Goal: Answer question/provide support: Share knowledge or assist other users

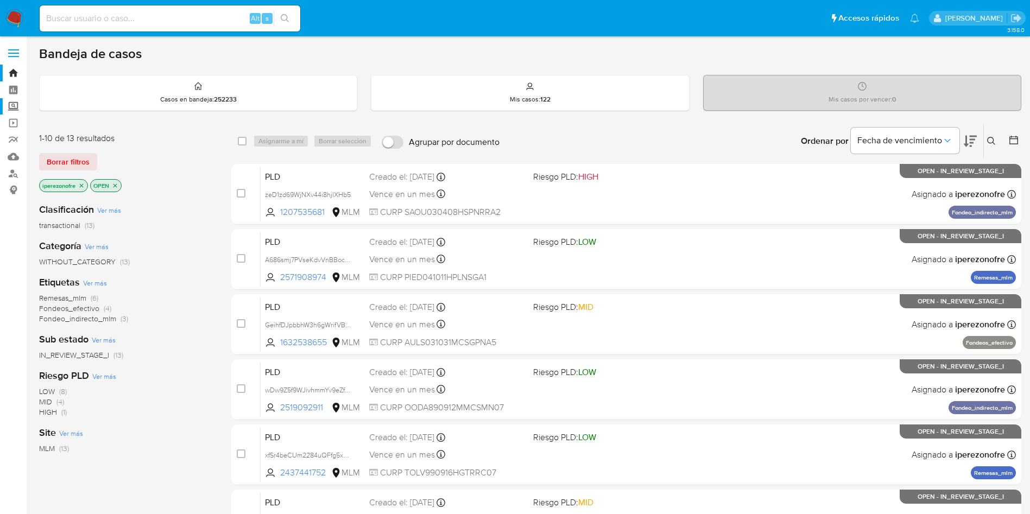
click at [12, 105] on label "Screening" at bounding box center [64, 106] width 129 height 17
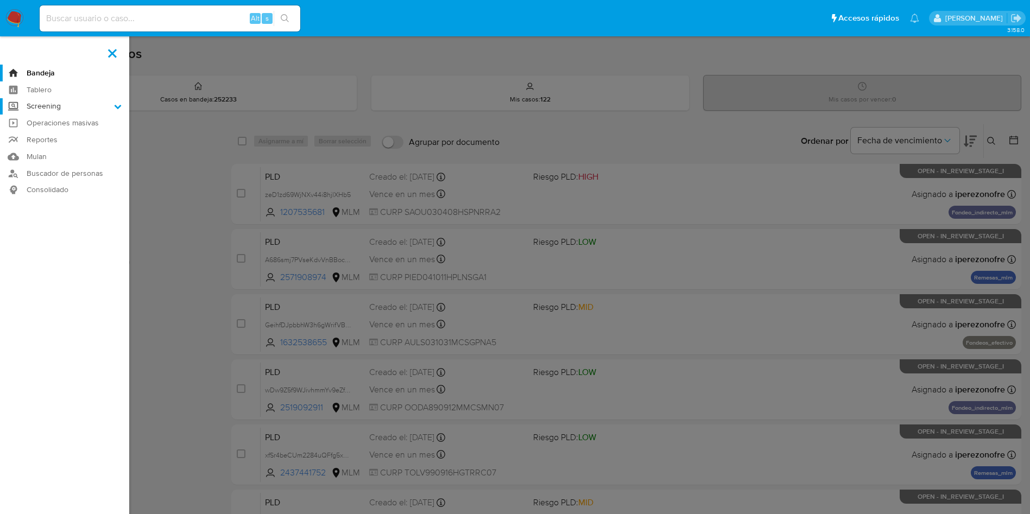
click at [0, 0] on input "Screening" at bounding box center [0, 0] width 0 height 0
click at [51, 149] on link "Herramientas" at bounding box center [64, 149] width 129 height 14
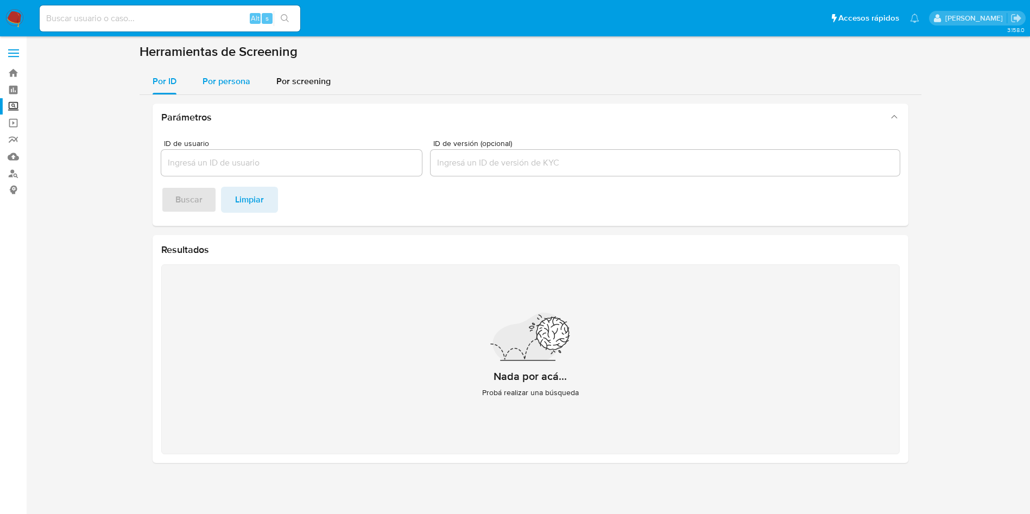
click at [234, 81] on span "Por persona" at bounding box center [227, 81] width 48 height 12
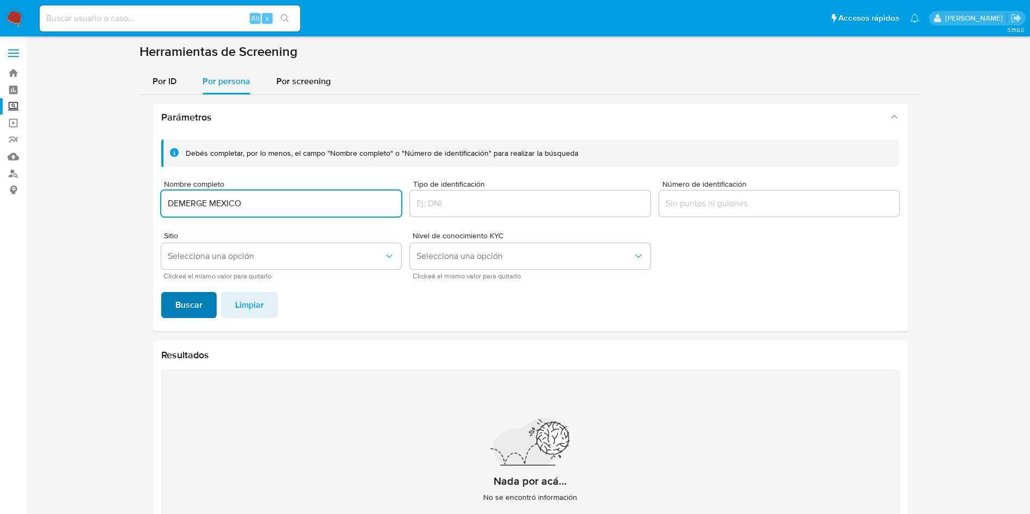
type input "DEMERGE MEXICO"
click at [195, 307] on span "Buscar" at bounding box center [188, 305] width 27 height 24
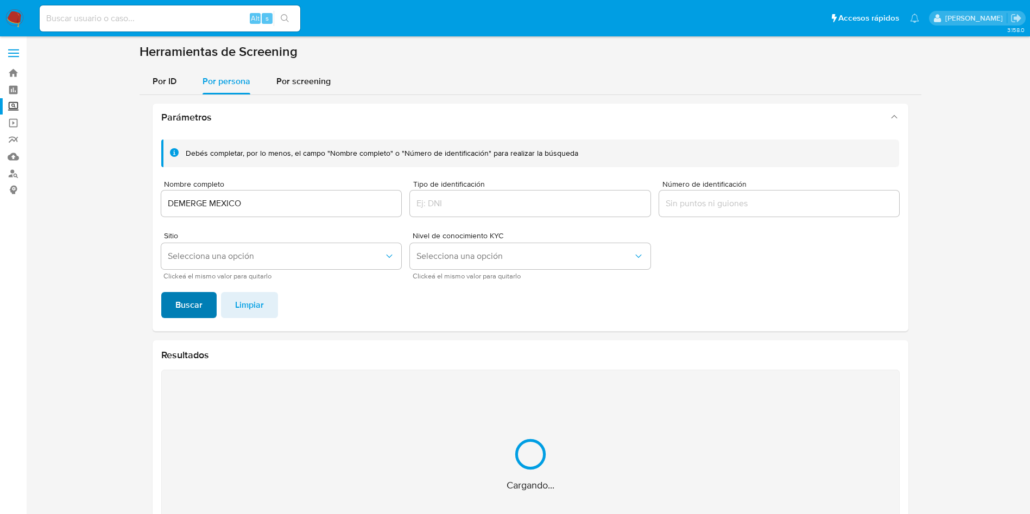
scroll to position [109, 0]
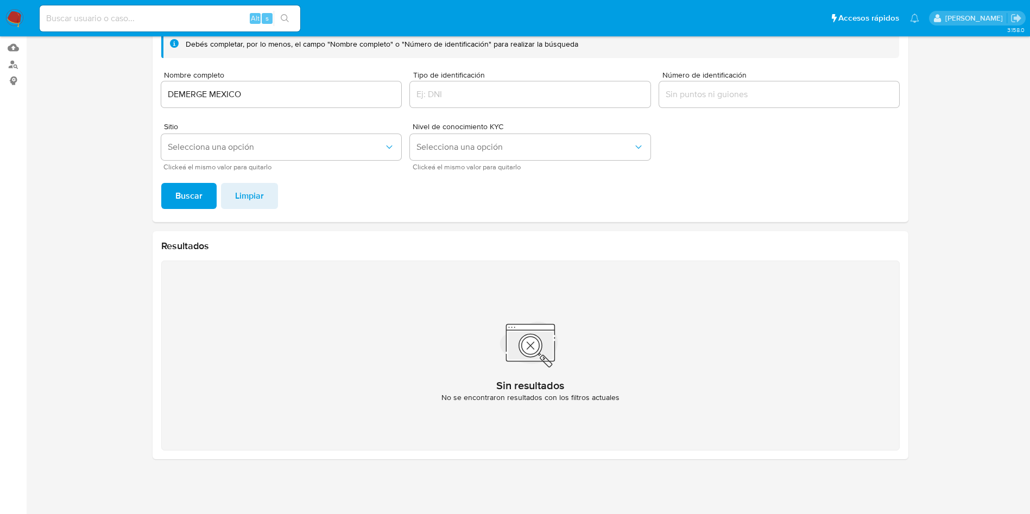
click at [118, 75] on section at bounding box center [530, 201] width 982 height 534
drag, startPoint x: 231, startPoint y: 85, endPoint x: 239, endPoint y: 101, distance: 18.5
click at [231, 86] on div "DEMERGE MEXICO" at bounding box center [281, 94] width 241 height 26
click at [236, 95] on input "DEMERGE MEXICO" at bounding box center [281, 94] width 241 height 14
drag, startPoint x: 248, startPoint y: 94, endPoint x: 131, endPoint y: 79, distance: 117.7
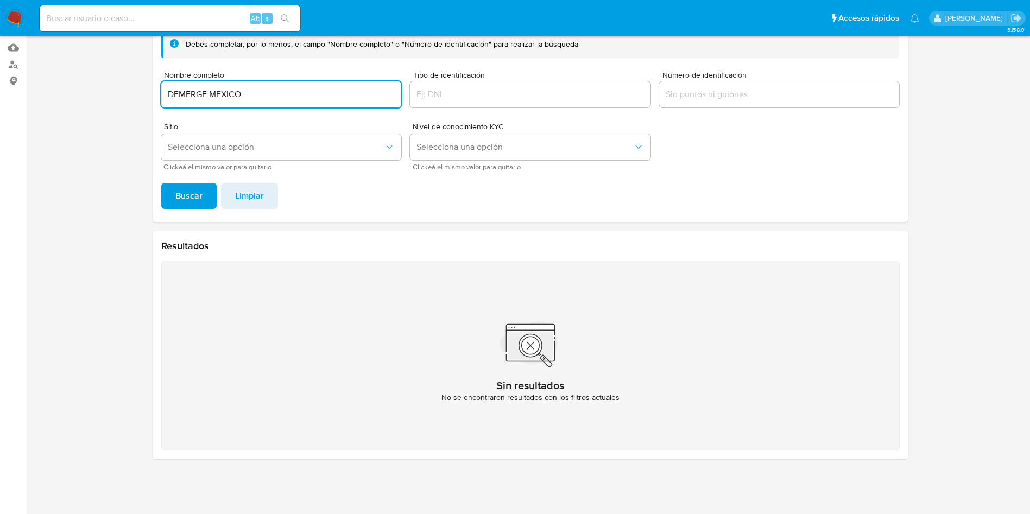
click at [131, 79] on section at bounding box center [530, 201] width 982 height 534
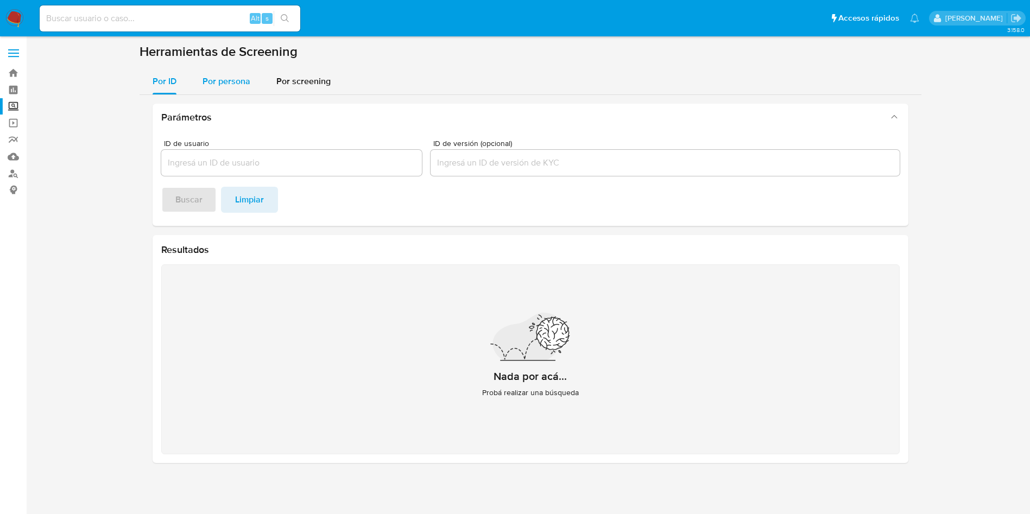
click at [233, 72] on div "Por persona" at bounding box center [227, 81] width 48 height 26
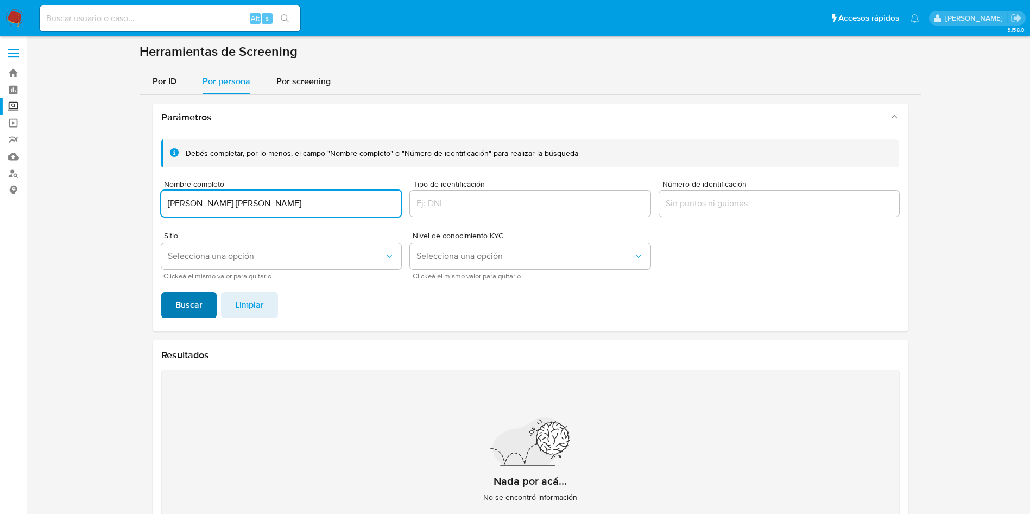
type input "[PERSON_NAME] [PERSON_NAME]"
click at [206, 304] on button "Buscar" at bounding box center [188, 305] width 55 height 26
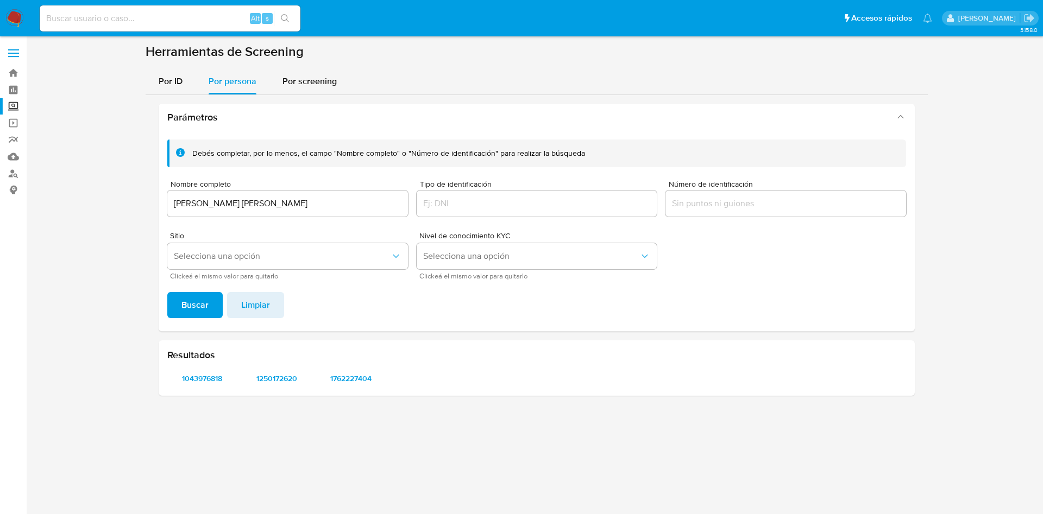
click at [184, 21] on input at bounding box center [170, 18] width 261 height 14
paste input "1283368675"
type input "1283368675"
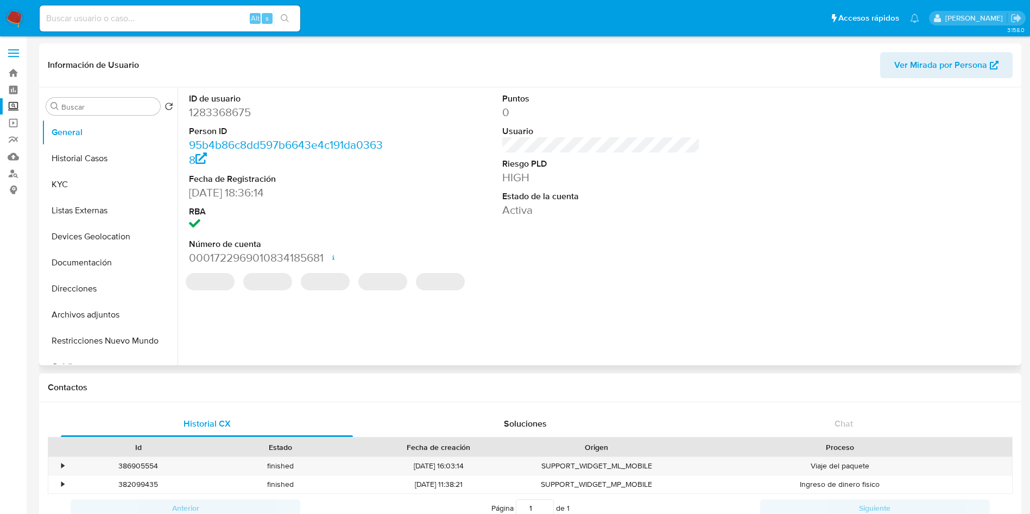
select select "10"
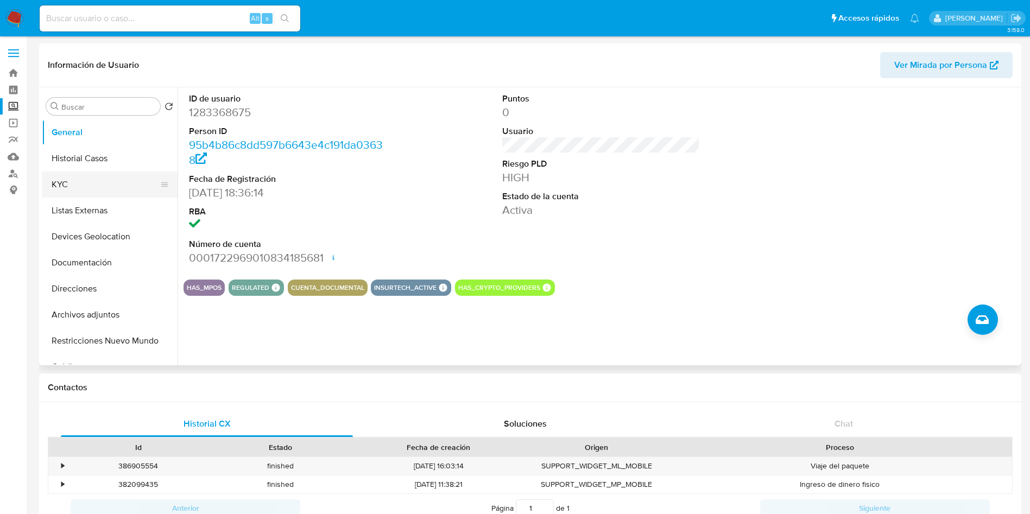
click at [93, 182] on button "KYC" at bounding box center [105, 185] width 127 height 26
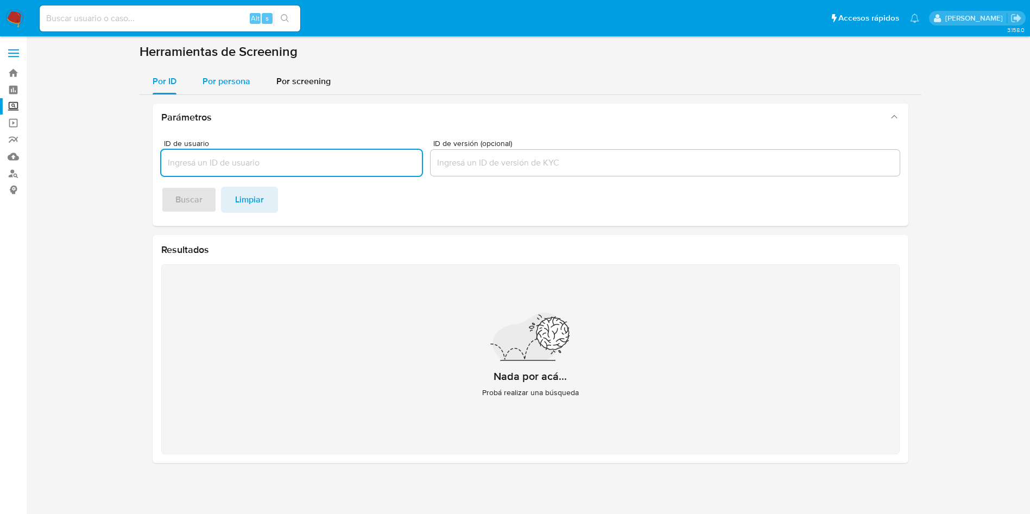
click at [216, 83] on span "Por persona" at bounding box center [227, 81] width 48 height 12
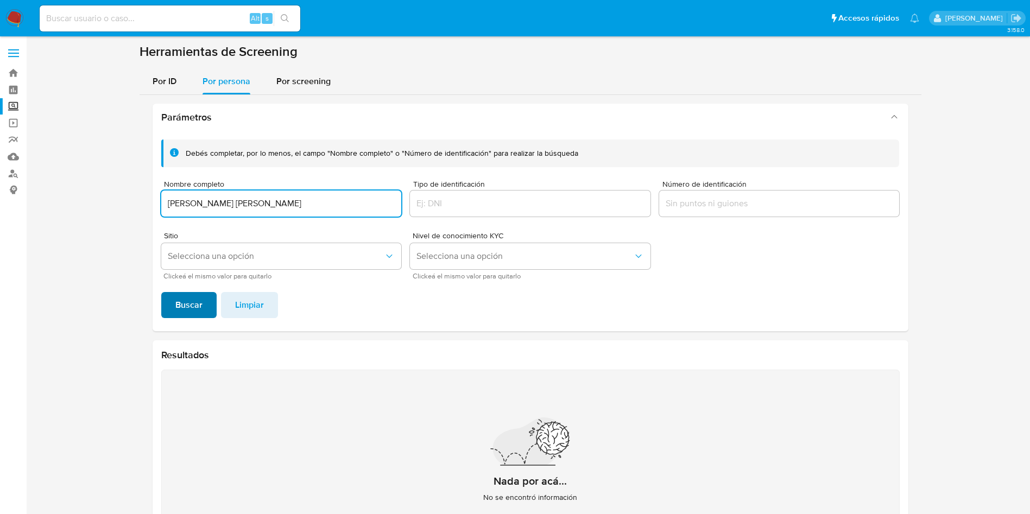
type input "[PERSON_NAME] [PERSON_NAME]"
click at [181, 299] on span "Buscar" at bounding box center [188, 305] width 27 height 24
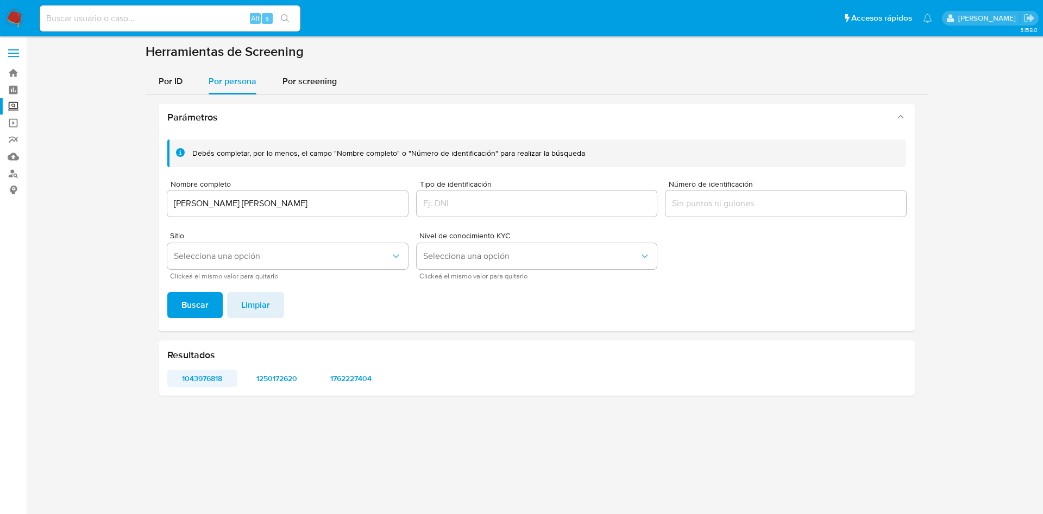
click at [199, 373] on span "1043976818" at bounding box center [202, 378] width 55 height 15
click at [270, 375] on span "1250172620" at bounding box center [276, 378] width 55 height 15
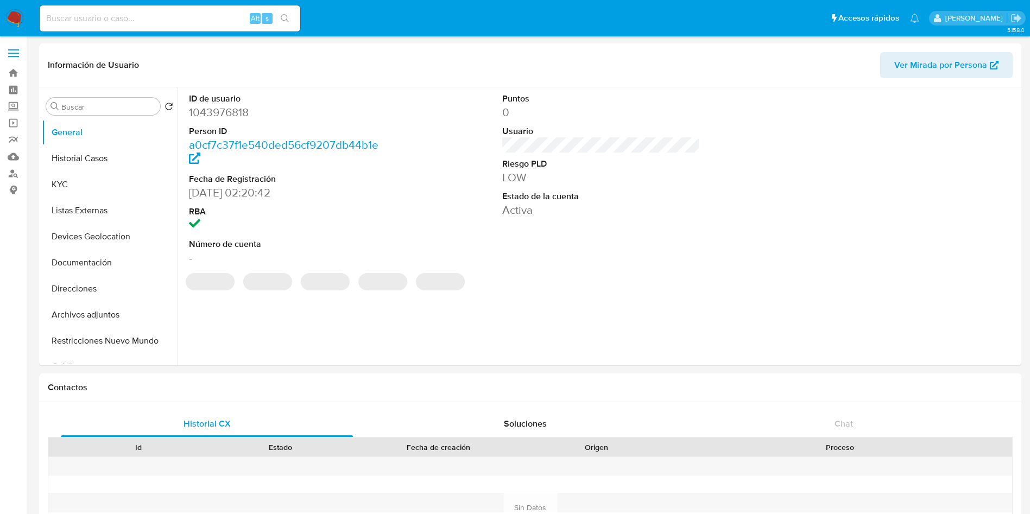
select select "10"
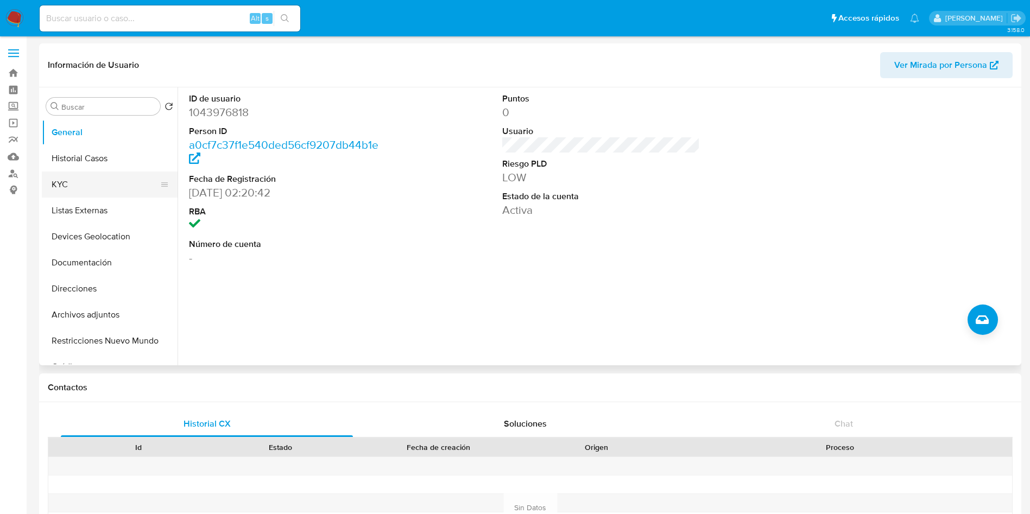
click at [91, 188] on button "KYC" at bounding box center [105, 185] width 127 height 26
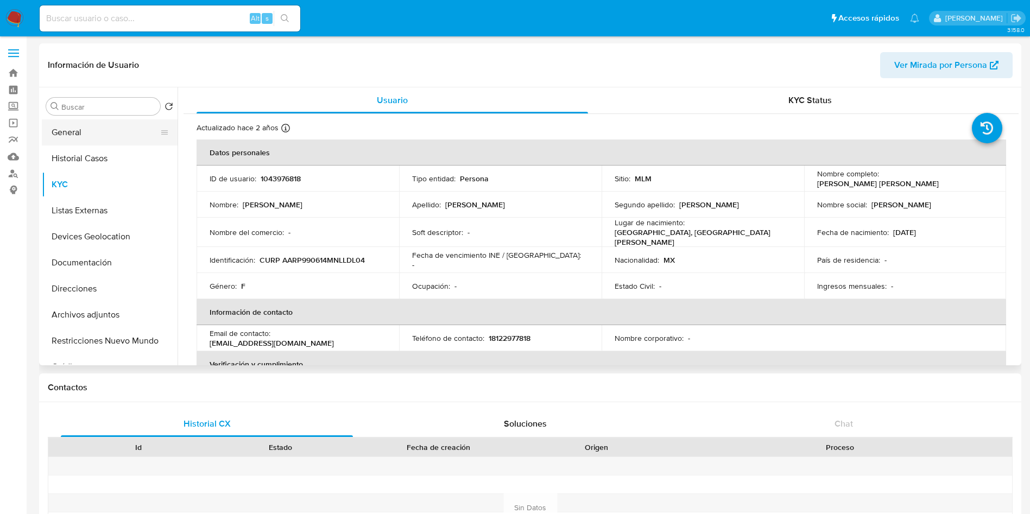
click at [102, 135] on button "General" at bounding box center [105, 132] width 127 height 26
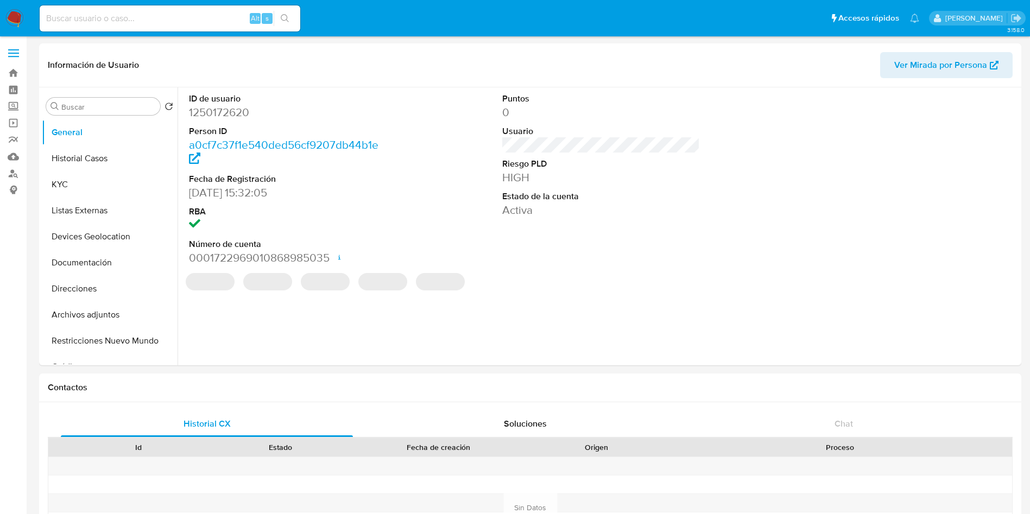
select select "10"
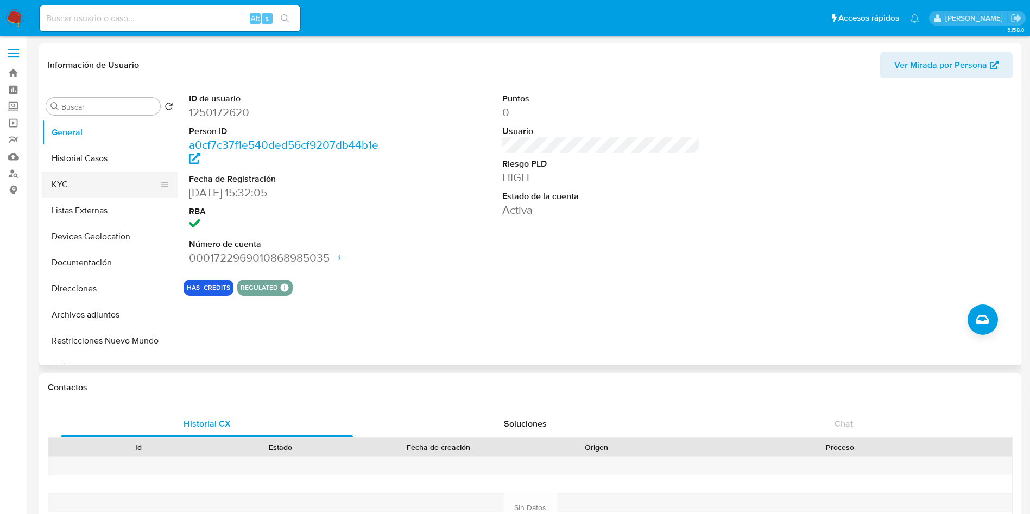
click at [84, 180] on button "KYC" at bounding box center [105, 185] width 127 height 26
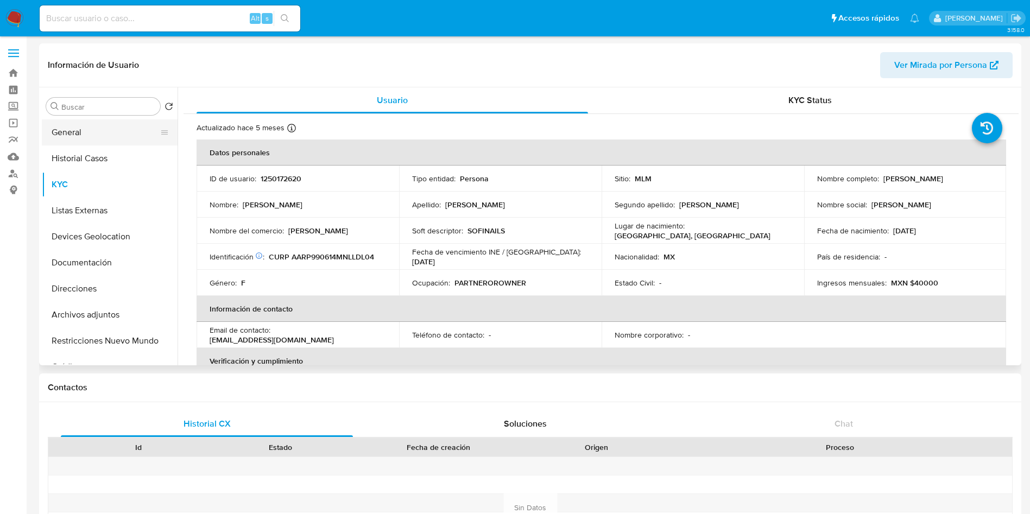
click at [102, 137] on button "General" at bounding box center [105, 132] width 127 height 26
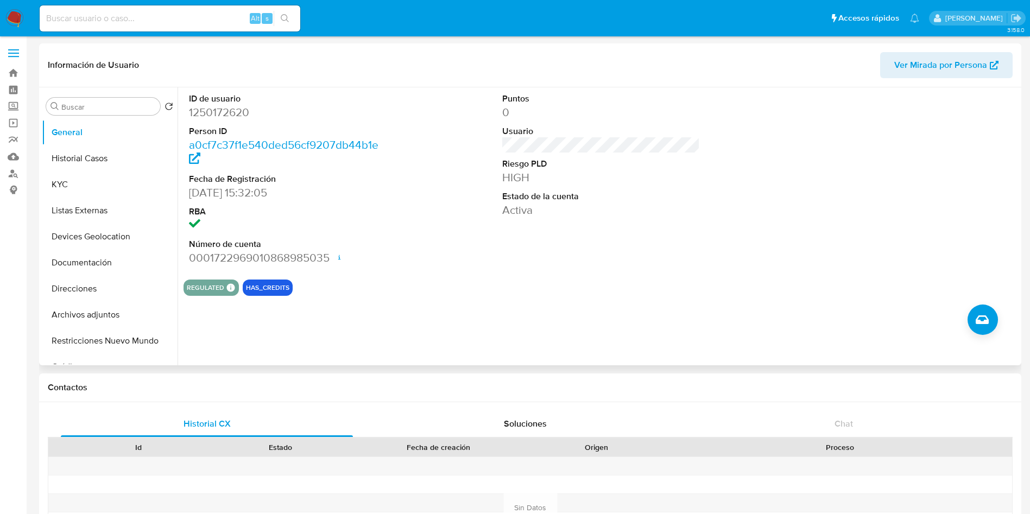
click at [222, 112] on dd "1250172620" at bounding box center [288, 112] width 198 height 15
copy dd "1250172620"
click at [372, 282] on div "REGULATED REGULATED MLM IFPE Evaluation Result COMPLIES User Regulated Date 202…" at bounding box center [601, 288] width 835 height 16
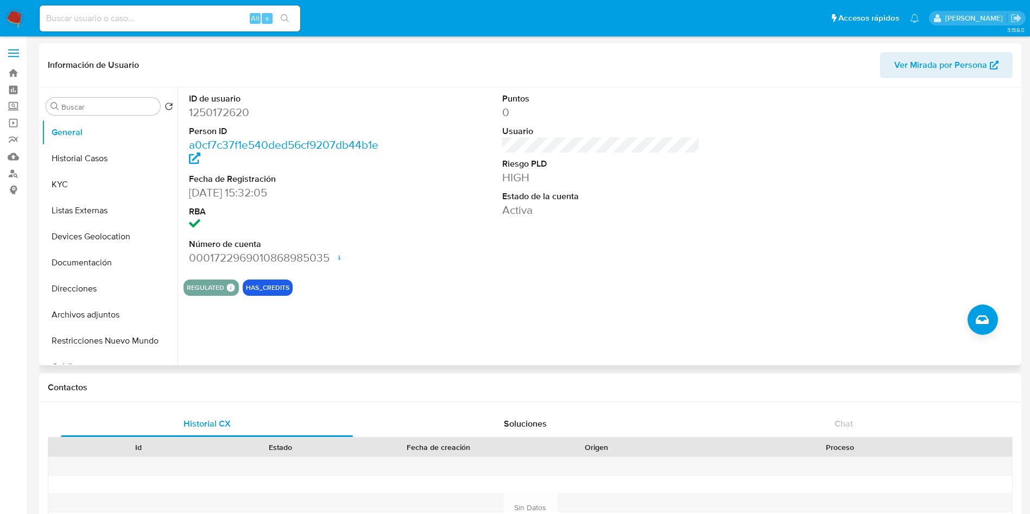
click at [372, 282] on div "REGULATED REGULATED MLM IFPE Evaluation Result COMPLIES User Regulated Date 202…" at bounding box center [601, 288] width 835 height 16
click at [85, 156] on button "Historial Casos" at bounding box center [105, 159] width 127 height 26
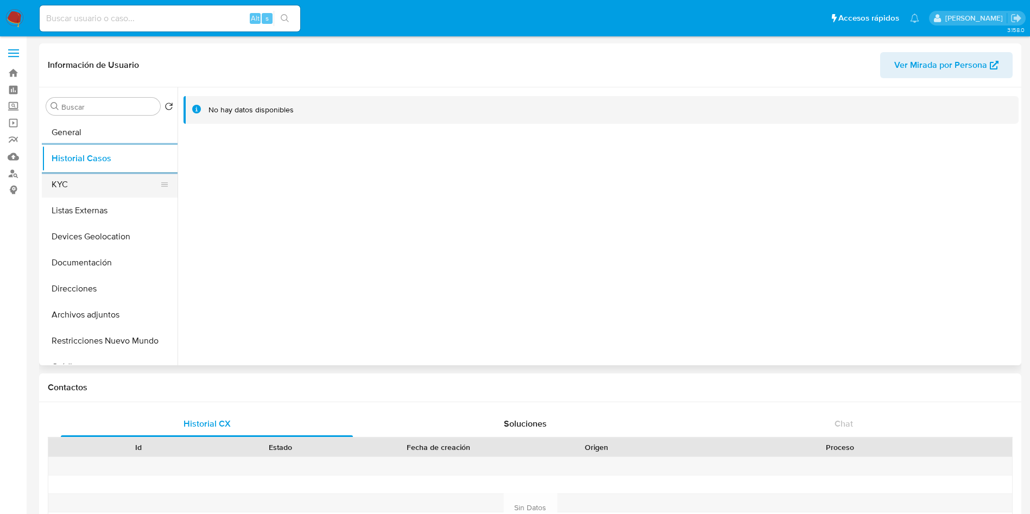
click at [94, 187] on button "KYC" at bounding box center [105, 185] width 127 height 26
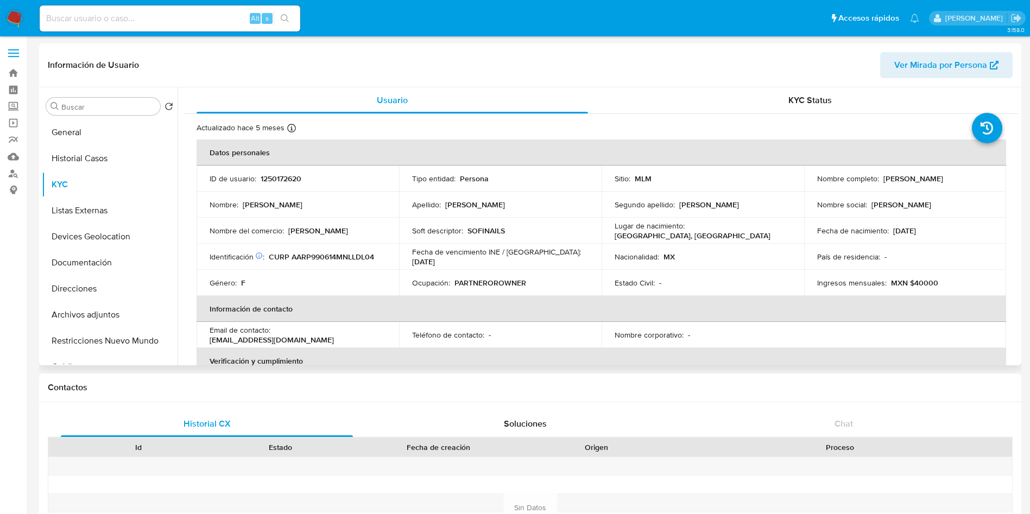
click at [841, 341] on table "Datos personales ID de usuario : 1250172620 Tipo entidad : Persona Sitio : MLM …" at bounding box center [602, 335] width 810 height 391
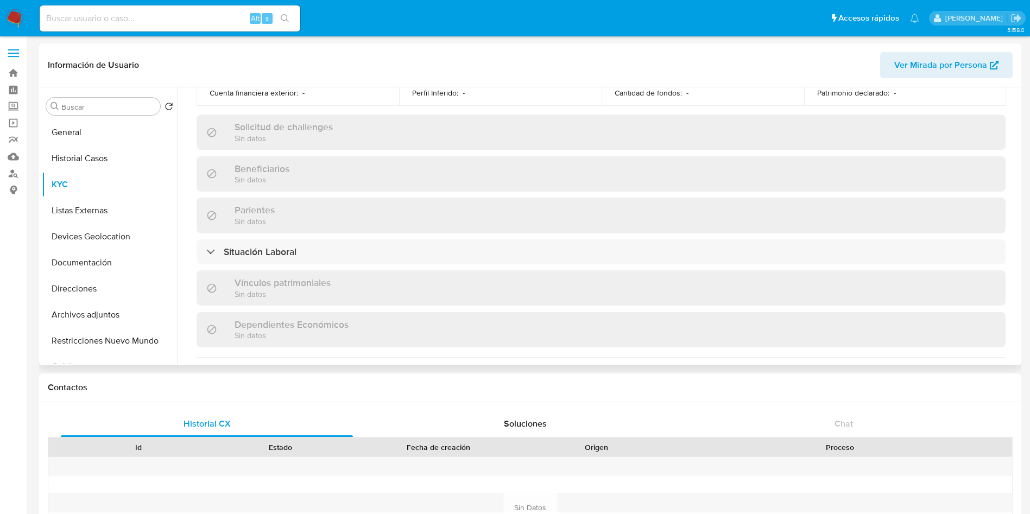
scroll to position [506, 0]
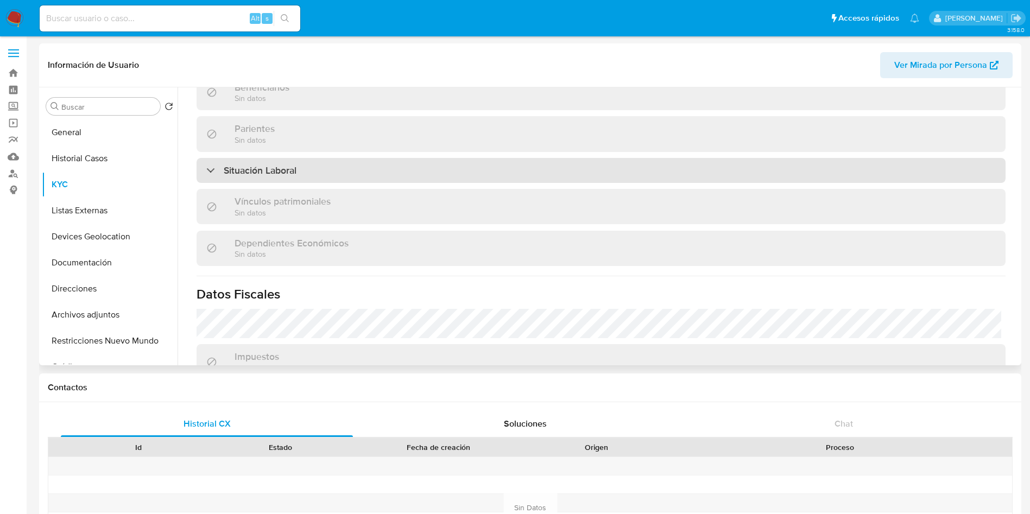
click at [483, 169] on div "Situación Laboral" at bounding box center [601, 170] width 809 height 25
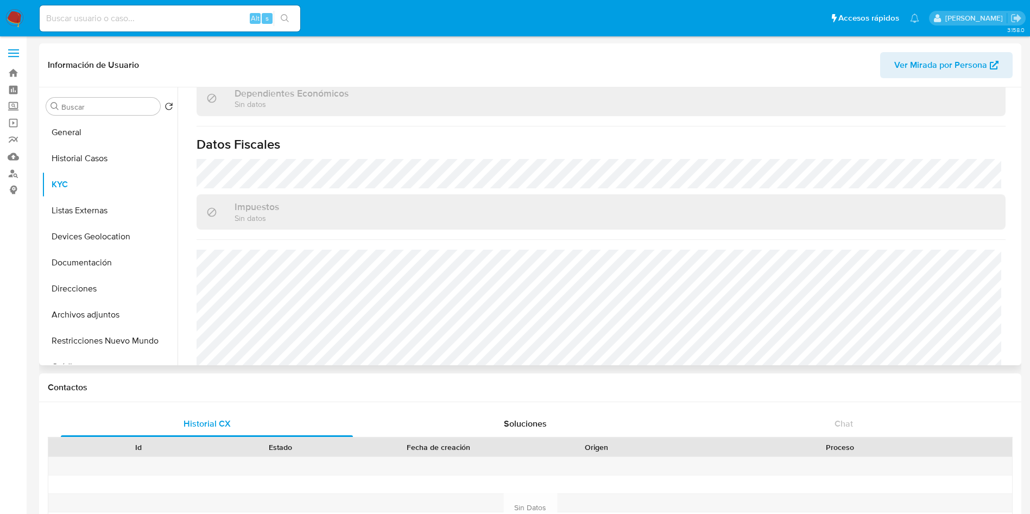
scroll to position [829, 0]
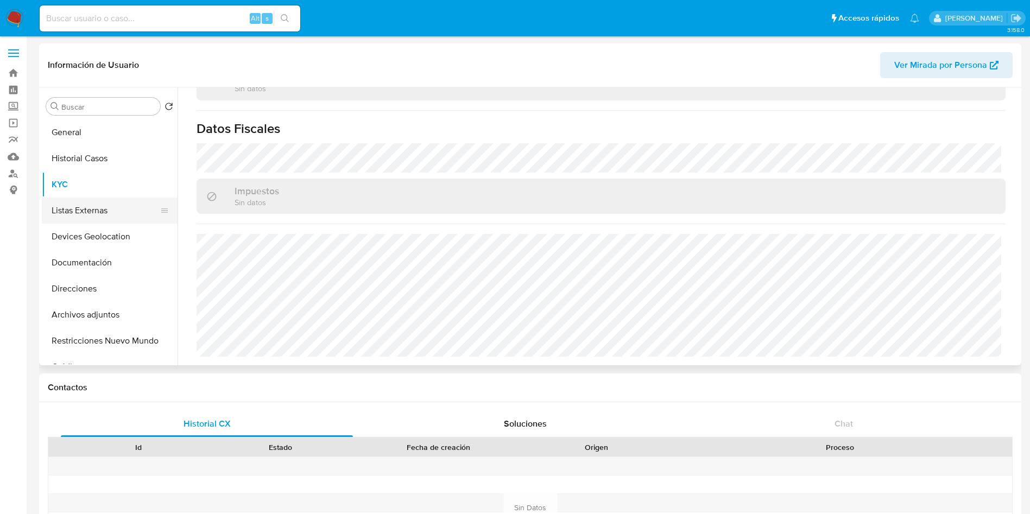
click at [81, 204] on button "Listas Externas" at bounding box center [105, 211] width 127 height 26
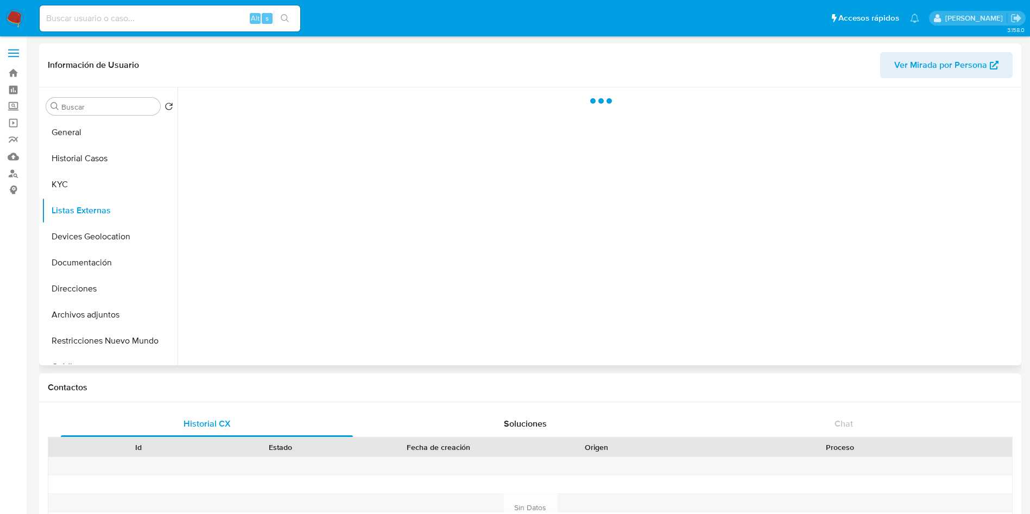
scroll to position [0, 0]
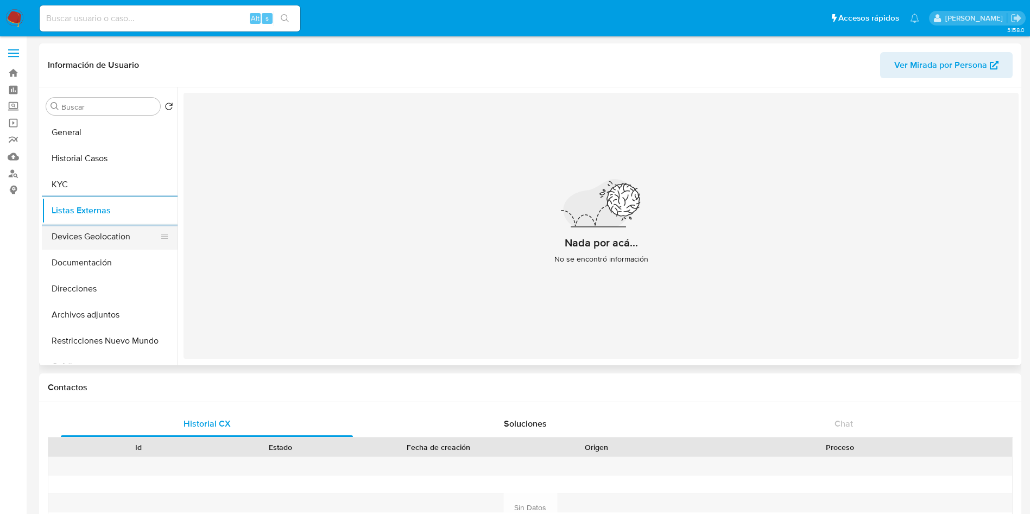
click at [113, 224] on button "Devices Geolocation" at bounding box center [105, 237] width 127 height 26
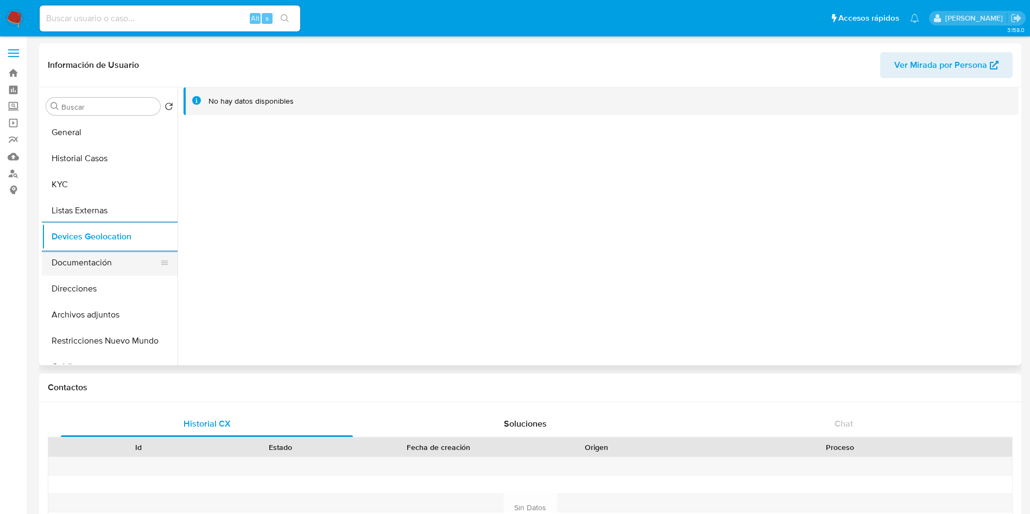
click at [73, 252] on button "Documentación" at bounding box center [105, 263] width 127 height 26
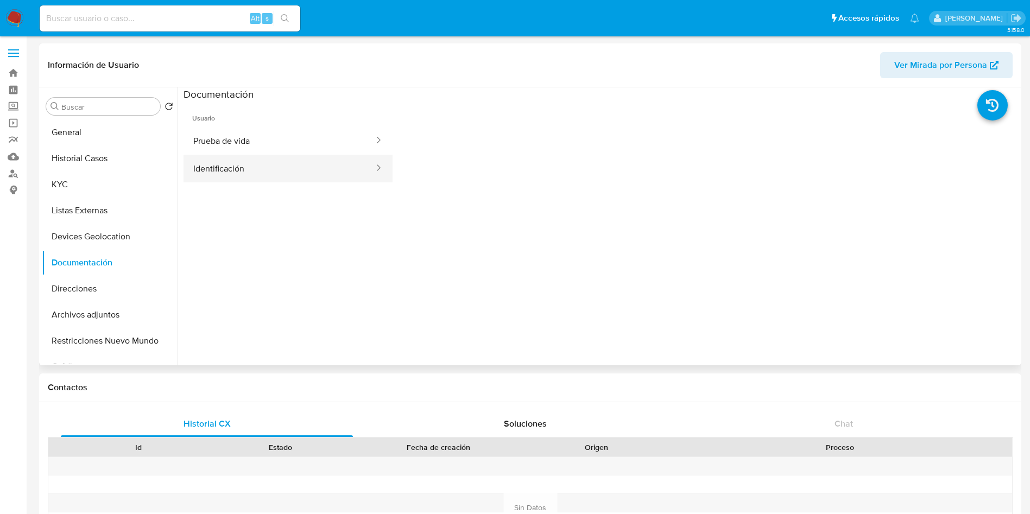
click at [272, 167] on button "Identificación" at bounding box center [280, 169] width 192 height 28
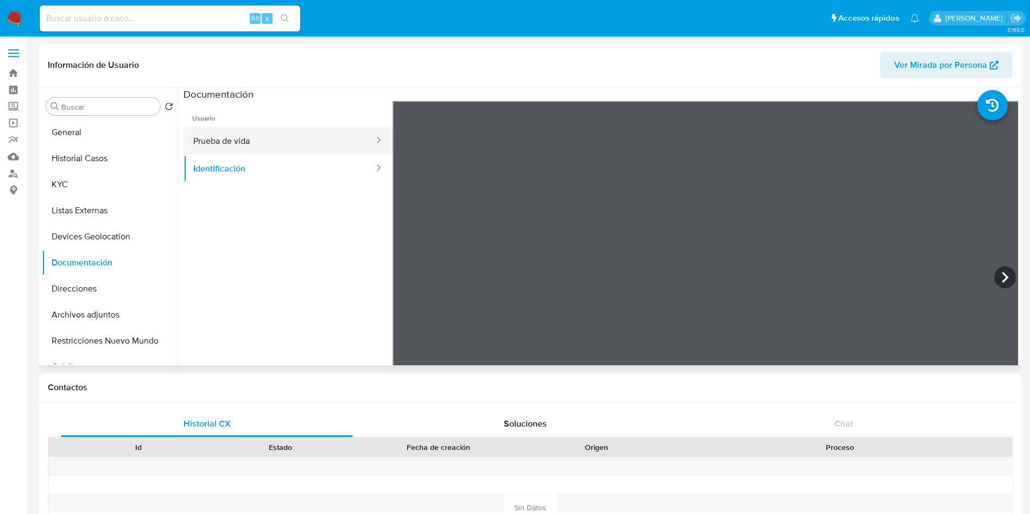
click at [258, 137] on button "Prueba de vida" at bounding box center [280, 141] width 192 height 28
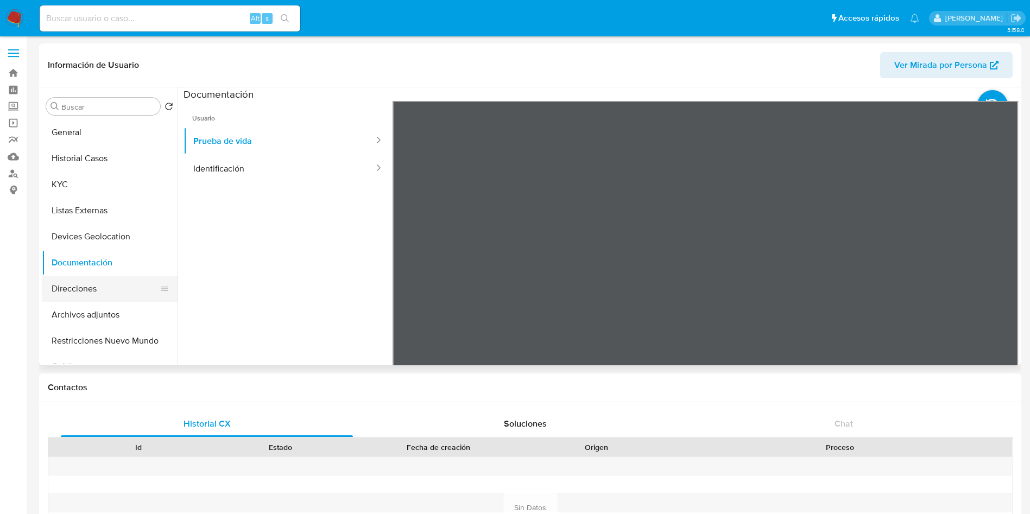
click at [108, 282] on button "Direcciones" at bounding box center [105, 289] width 127 height 26
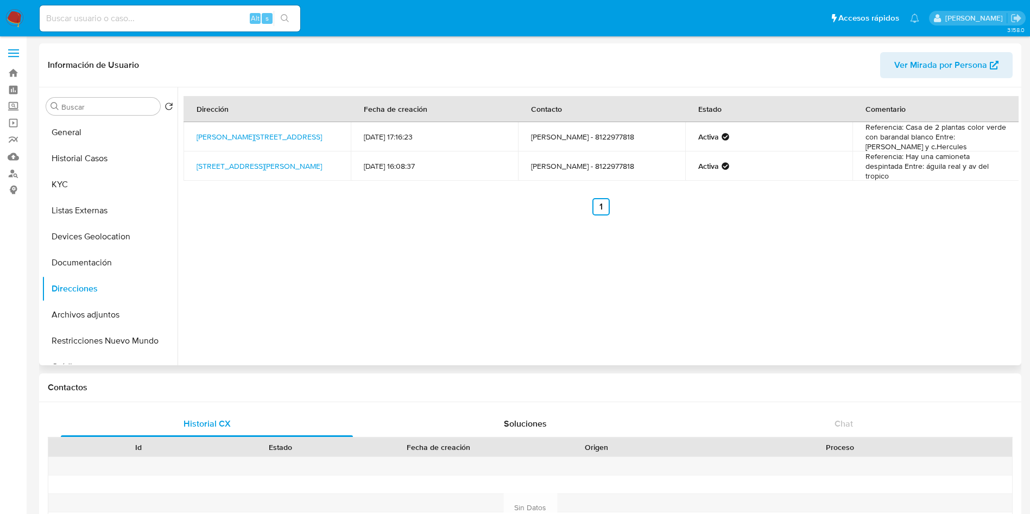
click at [737, 254] on div "Dirección Fecha de creación Contacto Estado Comentario Calle Diógenes 214, Guad…" at bounding box center [598, 226] width 841 height 278
click at [680, 241] on div "Dirección Fecha de creación Contacto Estado Comentario Calle Diógenes 214, Guad…" at bounding box center [598, 226] width 841 height 278
click at [111, 319] on button "Archivos adjuntos" at bounding box center [105, 315] width 127 height 26
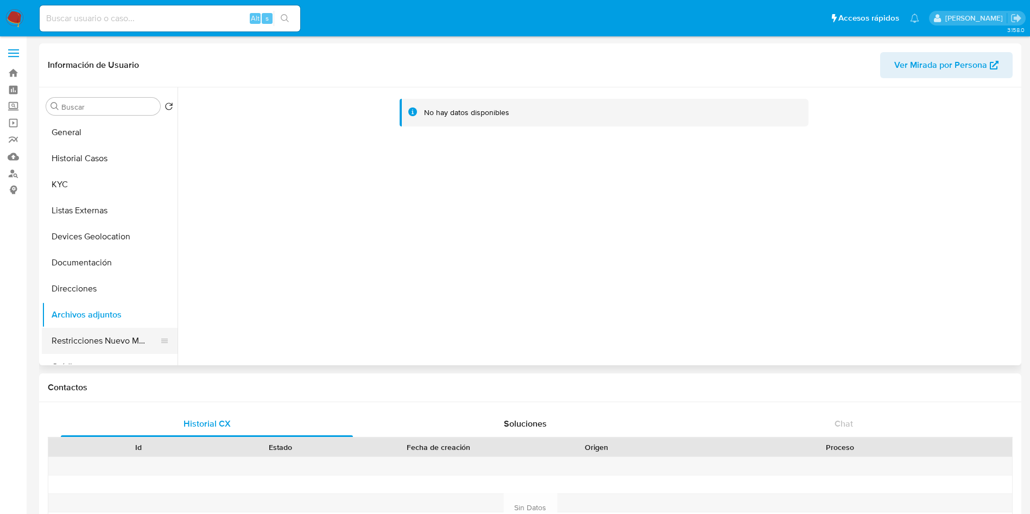
click at [112, 340] on button "Restricciones Nuevo Mundo" at bounding box center [105, 341] width 127 height 26
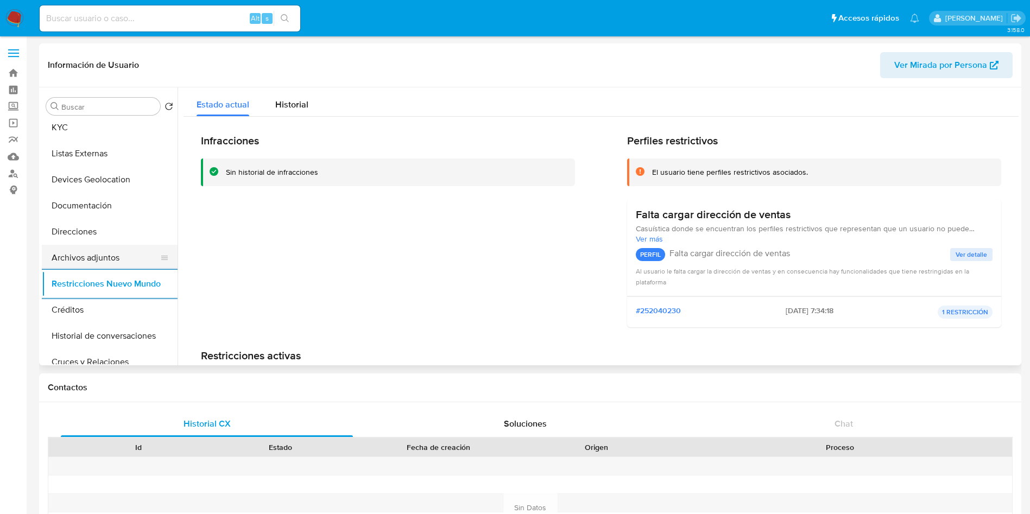
scroll to position [81, 0]
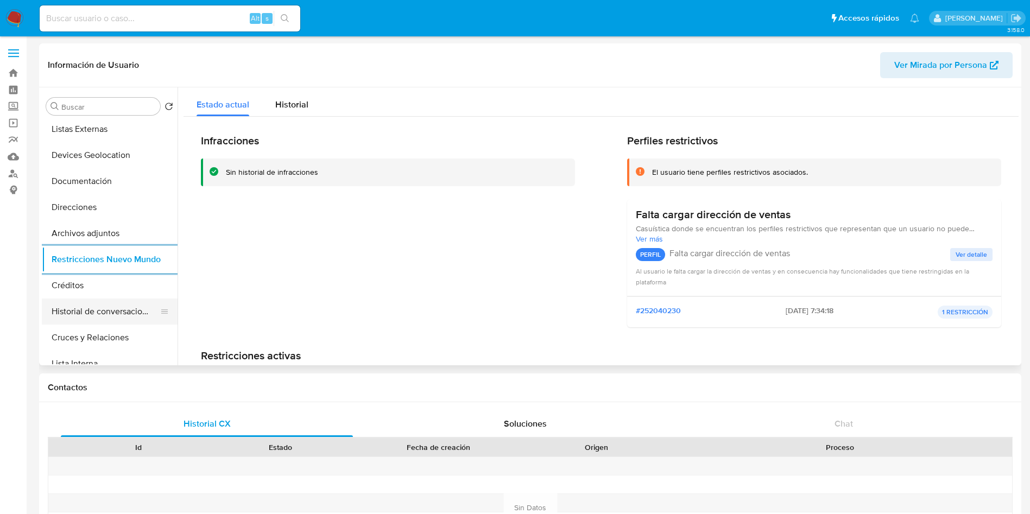
click at [103, 310] on button "Historial de conversaciones" at bounding box center [105, 312] width 127 height 26
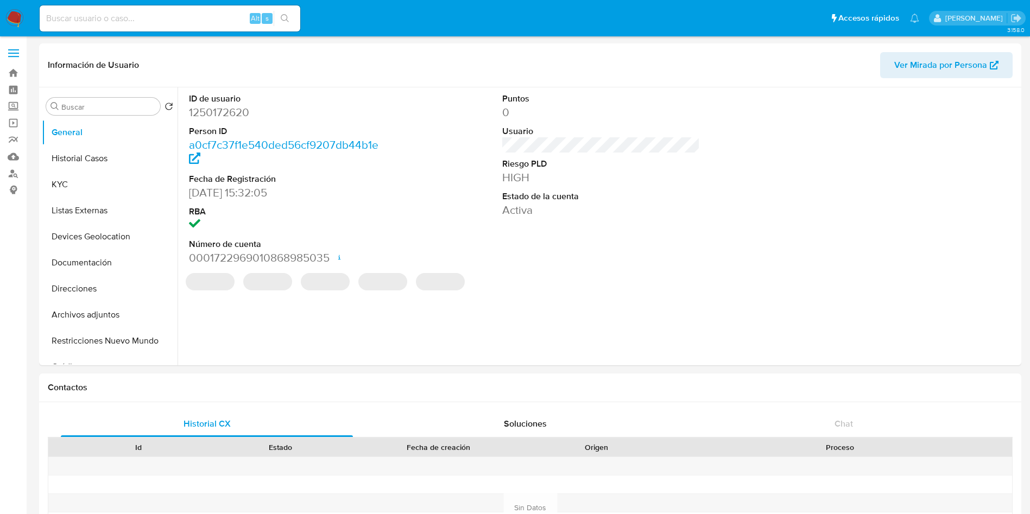
select select "10"
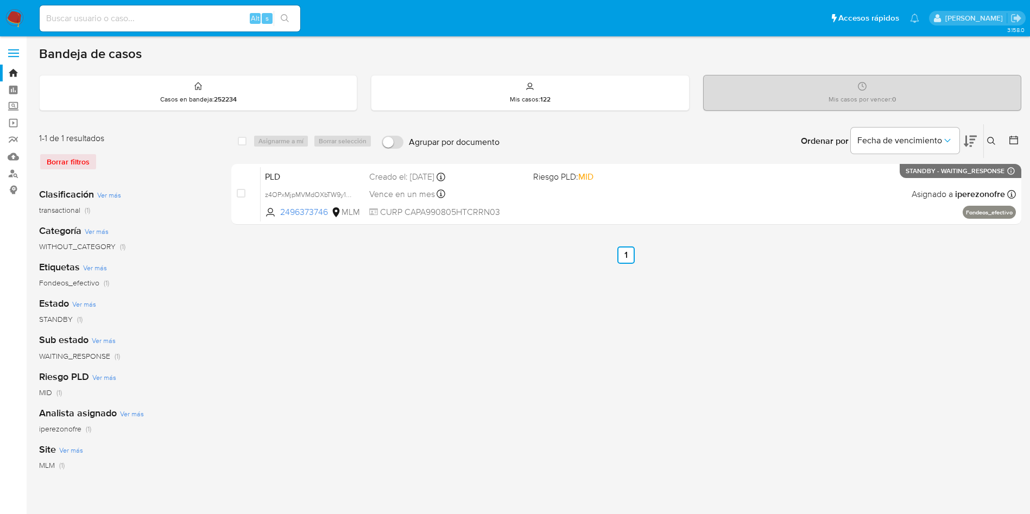
click at [989, 135] on button at bounding box center [993, 141] width 18 height 13
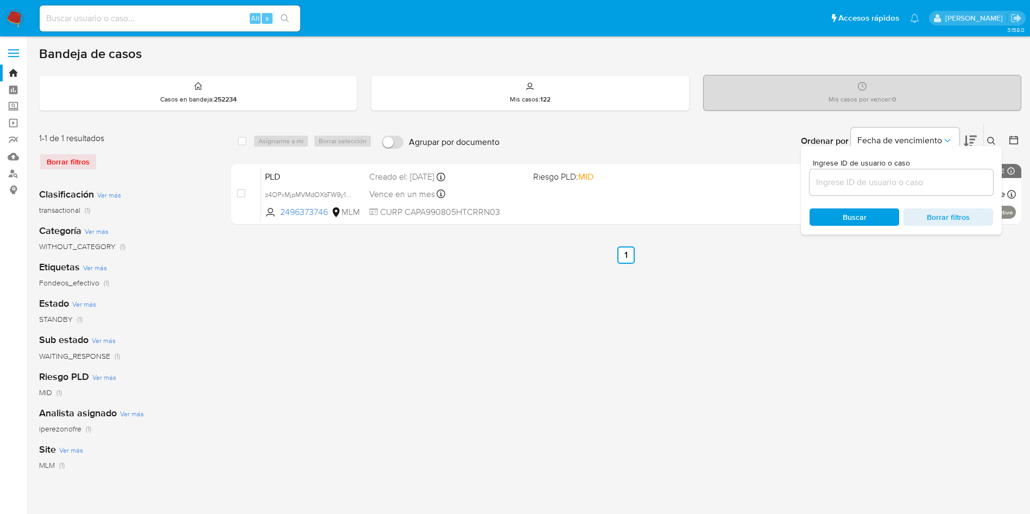
click at [875, 179] on input at bounding box center [902, 182] width 184 height 14
type input "1283368675"
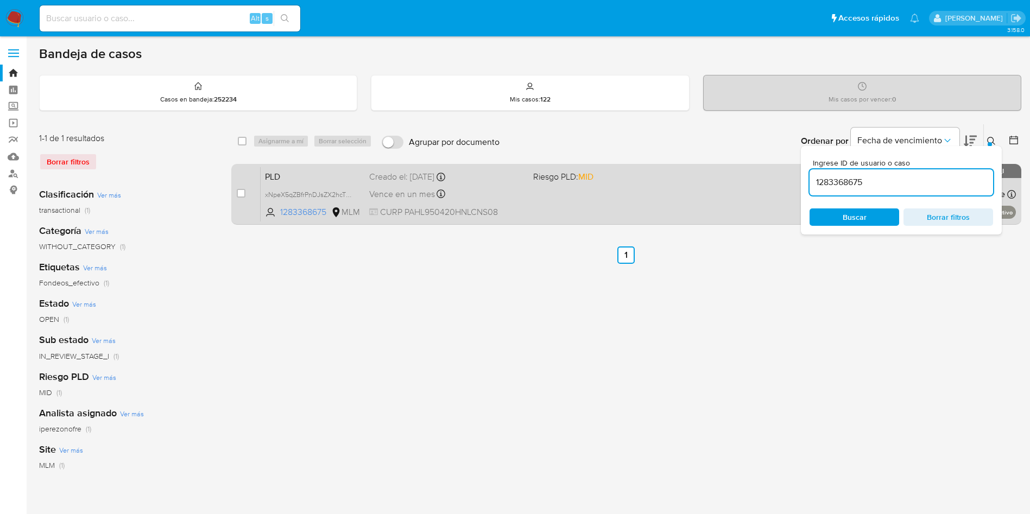
click at [671, 214] on div "PLD xNpeX5qZBfrPnDJsZX2hcTZ4 1283368675 MLM Riesgo PLD: MID Creado el: [DATE] C…" at bounding box center [638, 194] width 755 height 55
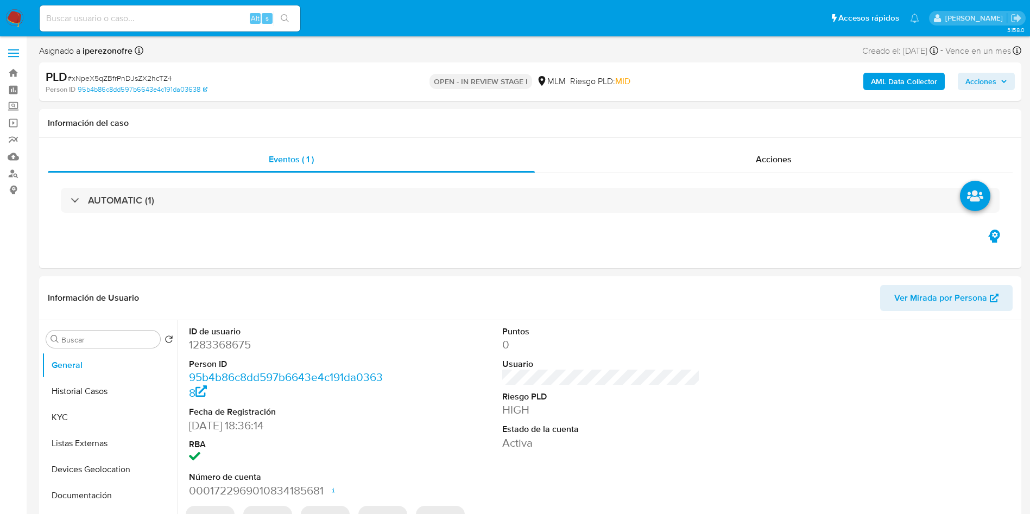
select select "10"
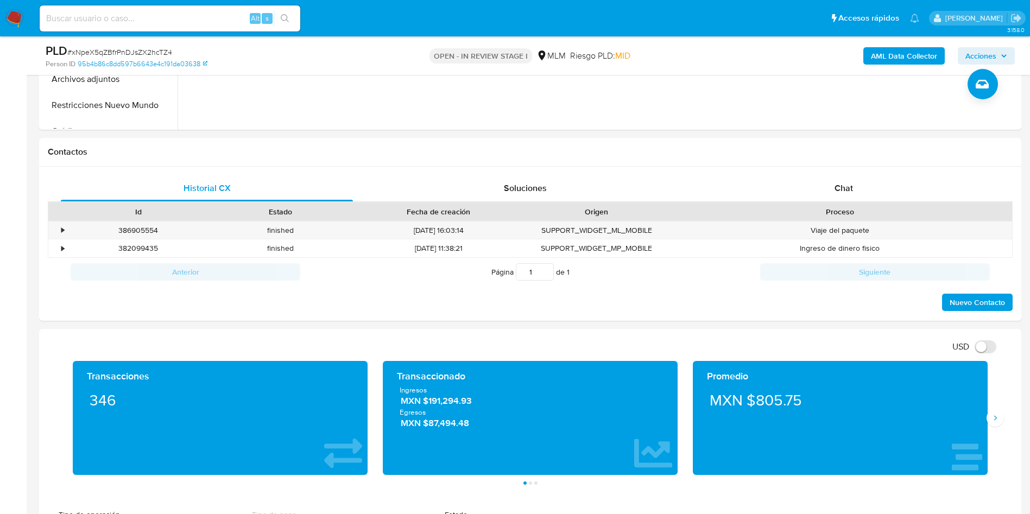
scroll to position [407, 0]
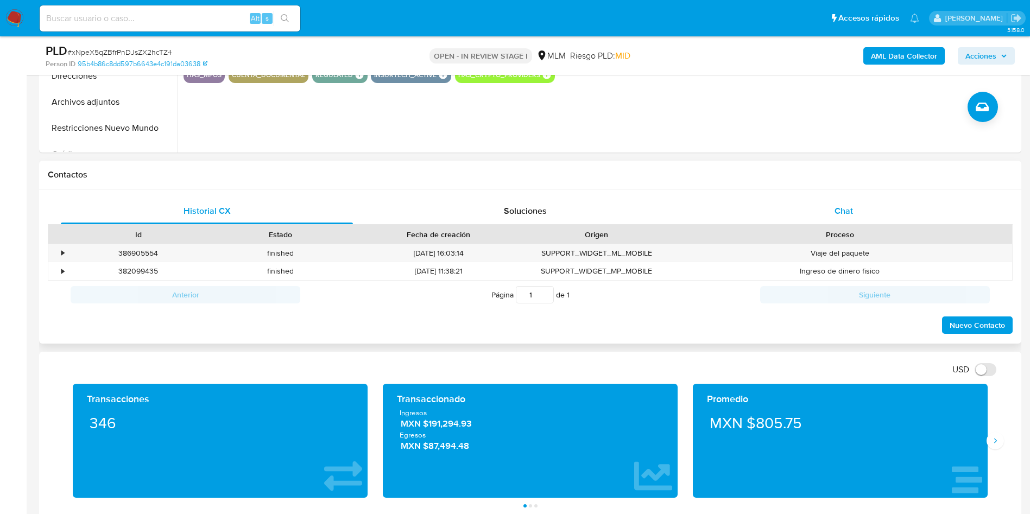
click at [843, 207] on span "Chat" at bounding box center [844, 211] width 18 height 12
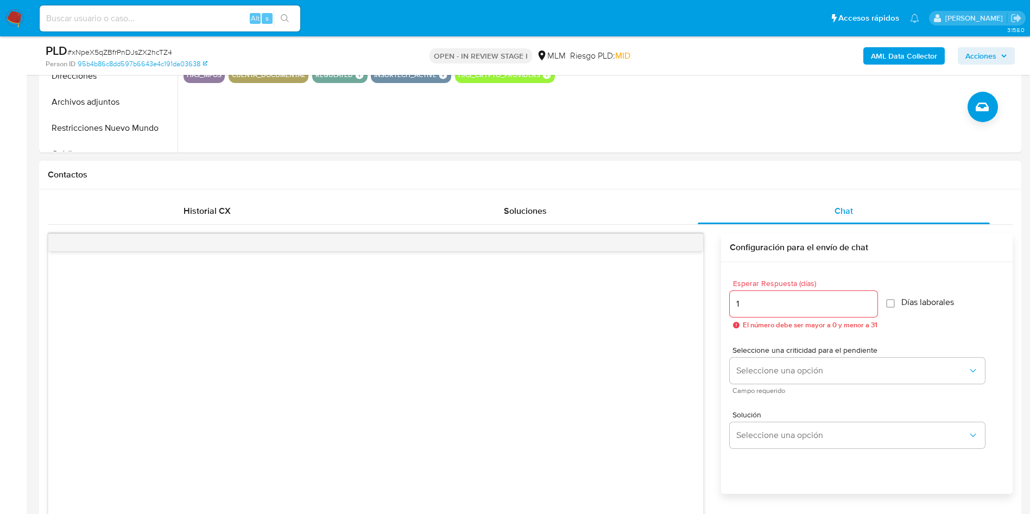
click at [869, 299] on input "1" at bounding box center [804, 304] width 148 height 14
click at [869, 299] on input "2" at bounding box center [804, 304] width 148 height 14
click at [869, 299] on input "3" at bounding box center [801, 304] width 142 height 14
type input "2"
click at [867, 307] on input "2" at bounding box center [801, 304] width 142 height 14
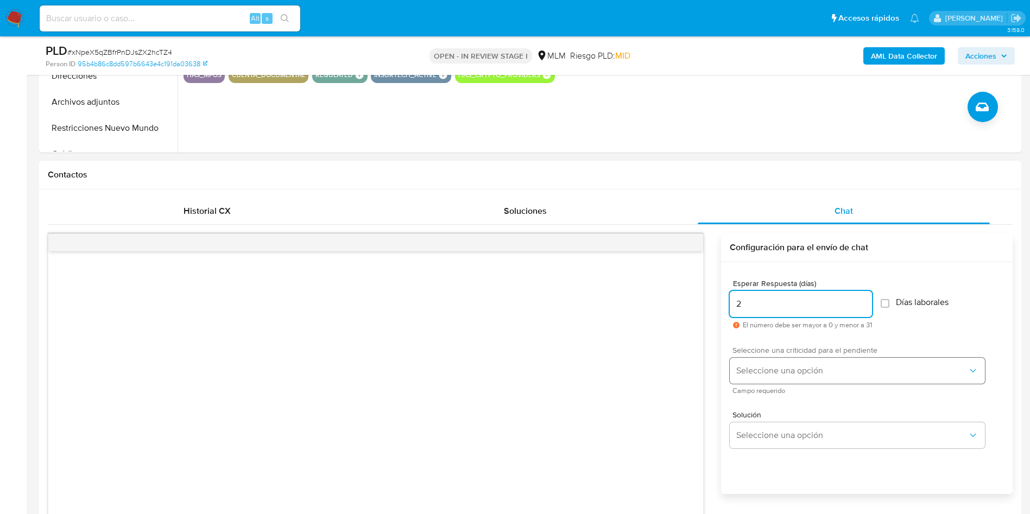
drag, startPoint x: 988, startPoint y: 375, endPoint x: 967, endPoint y: 371, distance: 21.5
click at [981, 377] on div "Seleccione una criticidad para el pendiente Seleccione una opción Campo requeri…" at bounding box center [867, 370] width 274 height 65
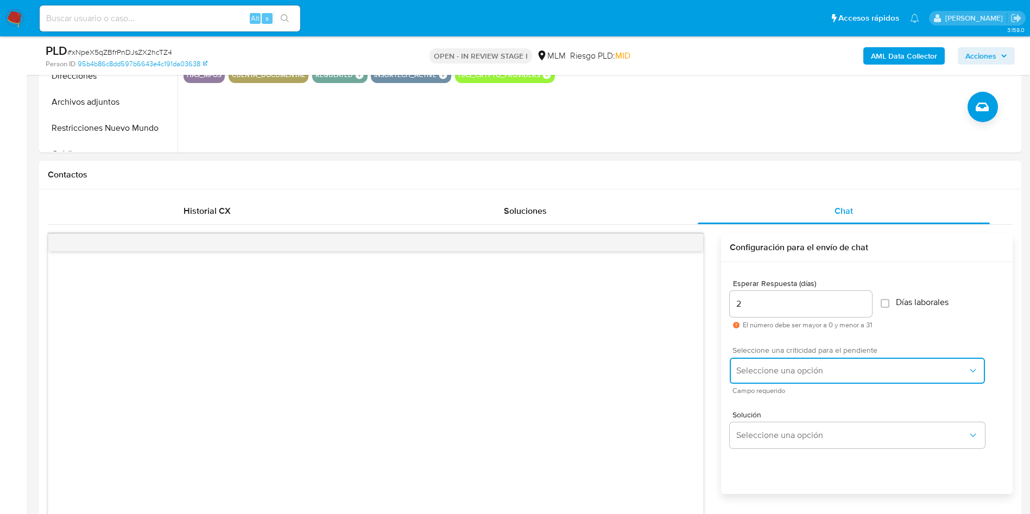
click at [967, 371] on span "Seleccione una opción" at bounding box center [851, 370] width 231 height 11
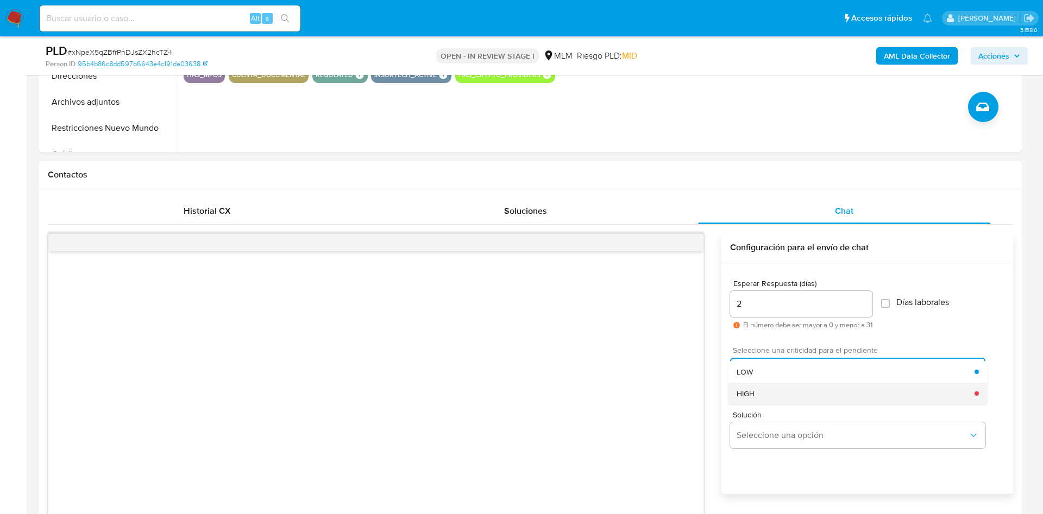
click at [804, 392] on div "HIGH" at bounding box center [855, 394] width 238 height 22
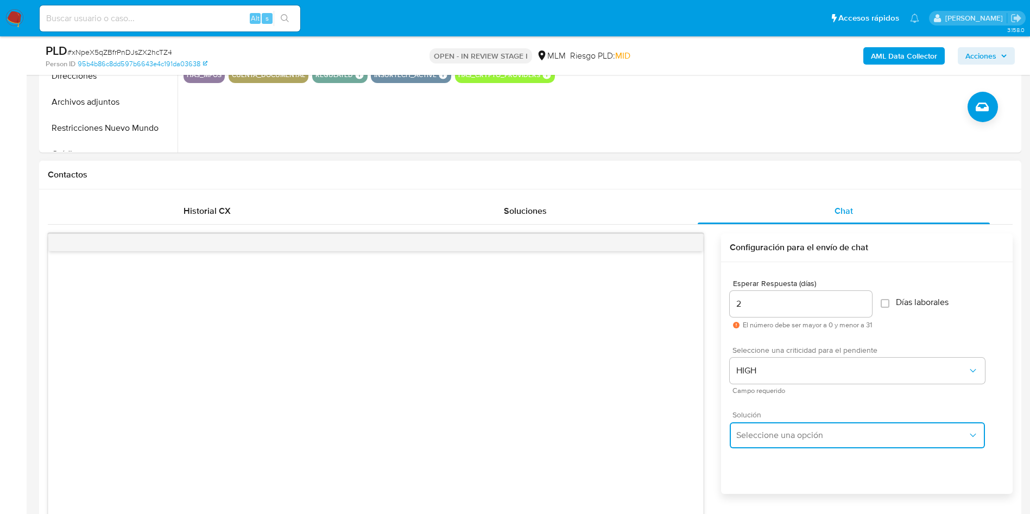
click at [843, 438] on span "Seleccione una opción" at bounding box center [851, 435] width 231 height 11
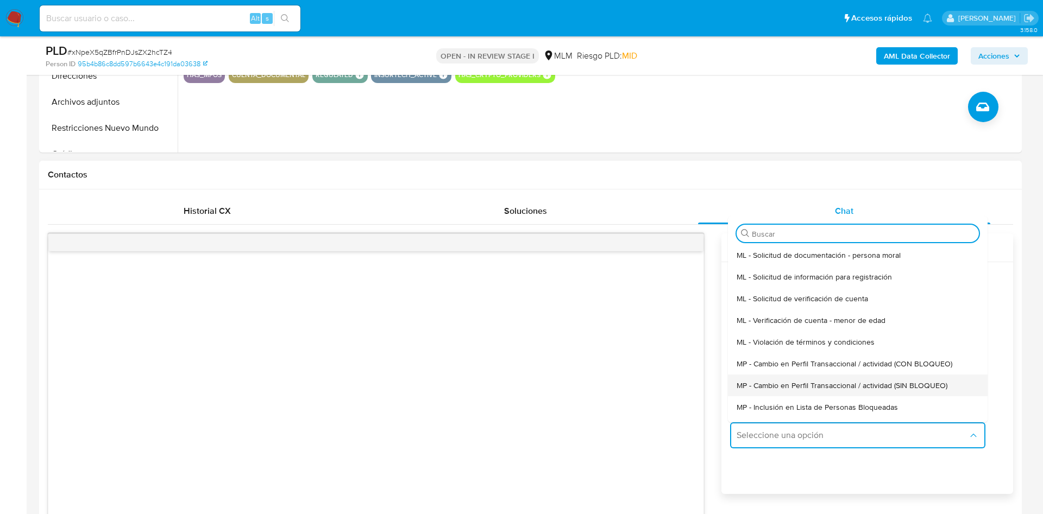
click at [907, 381] on span "MP - Cambio en Perfil Transaccional / actividad (SIN BLOQUEO)" at bounding box center [841, 386] width 211 height 10
type textarea "Estimado ,Te comunicamos que se ha identificado un cambio en el uso habitual de…"
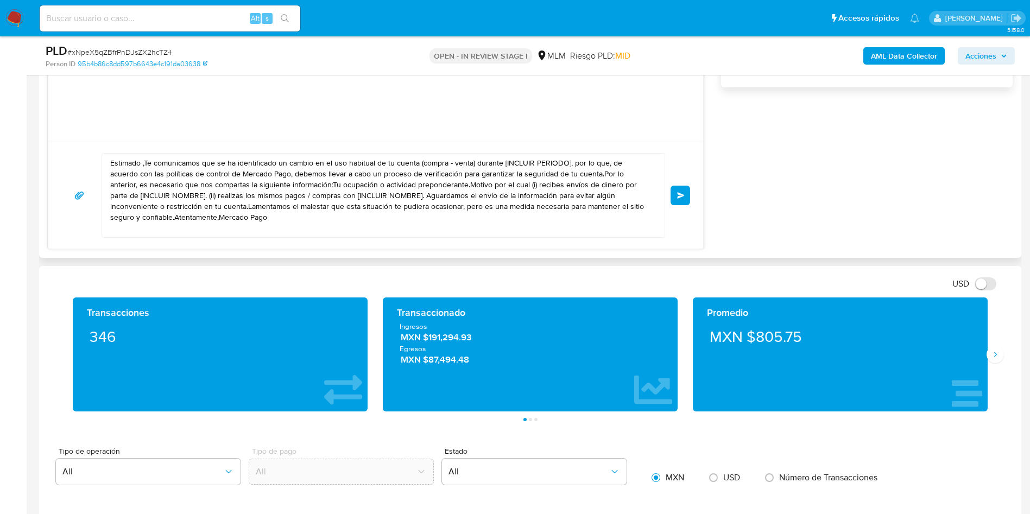
scroll to position [815, 0]
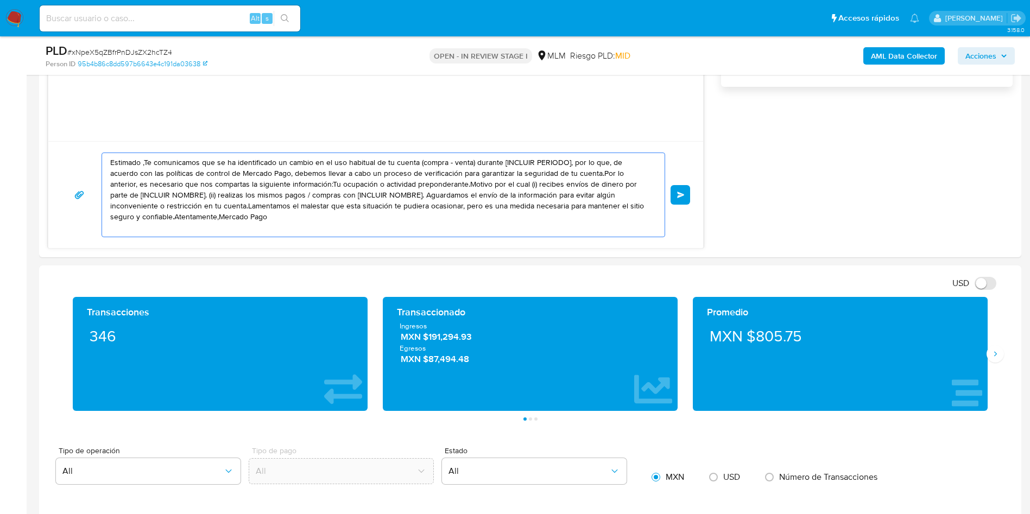
drag, startPoint x: 258, startPoint y: 222, endPoint x: 33, endPoint y: 152, distance: 236.5
click at [33, 152] on main "3.158.0 Asignado a iperezonofre Asignado el: 03/09/2025 12:54:59 Creado el: 12/…" at bounding box center [515, 462] width 1030 height 2555
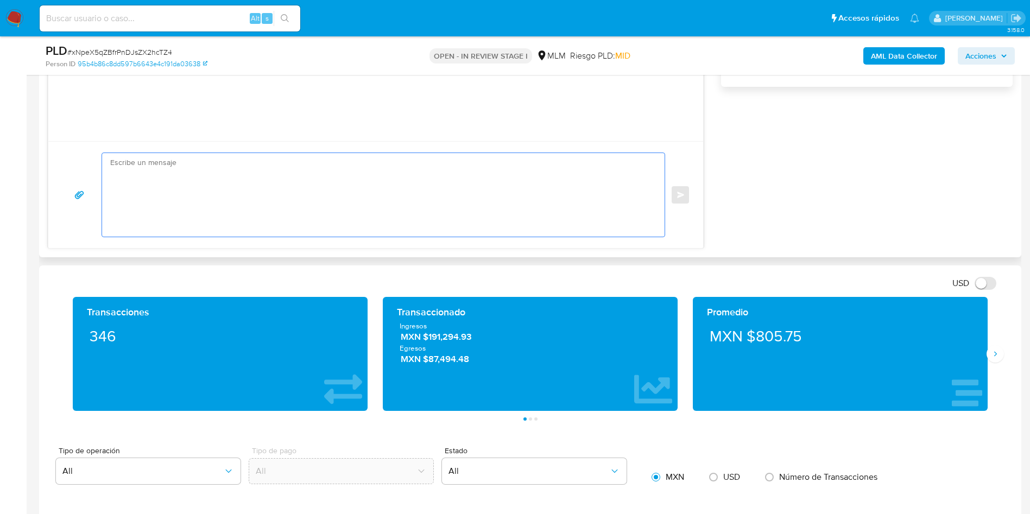
paste textarea "Estimado Luis Fernando Pacheco Hinojosa Te comunicamos que se ha identificado u…"
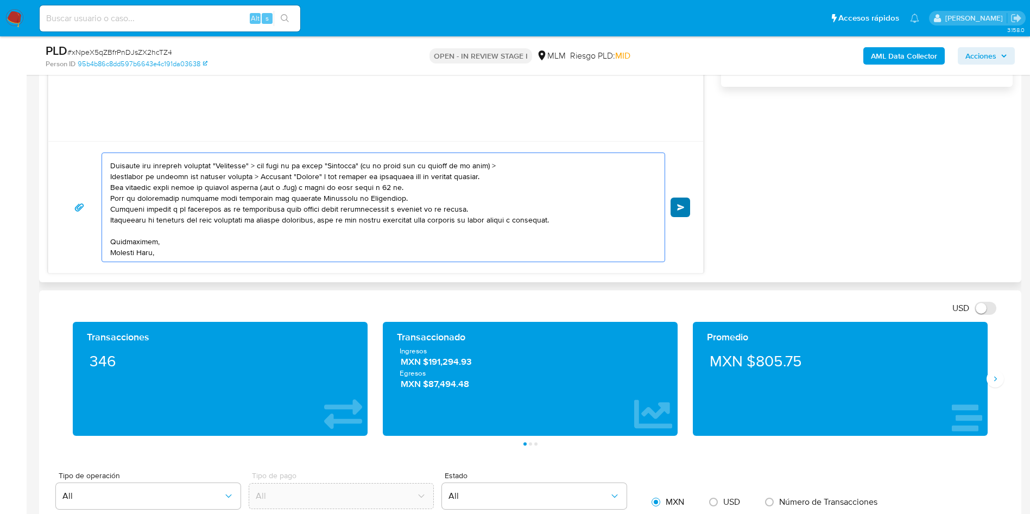
scroll to position [192, 0]
type textarea "Estimado Luis Fernando Pacheco Hinojosa Te comunicamos que se ha identificado u…"
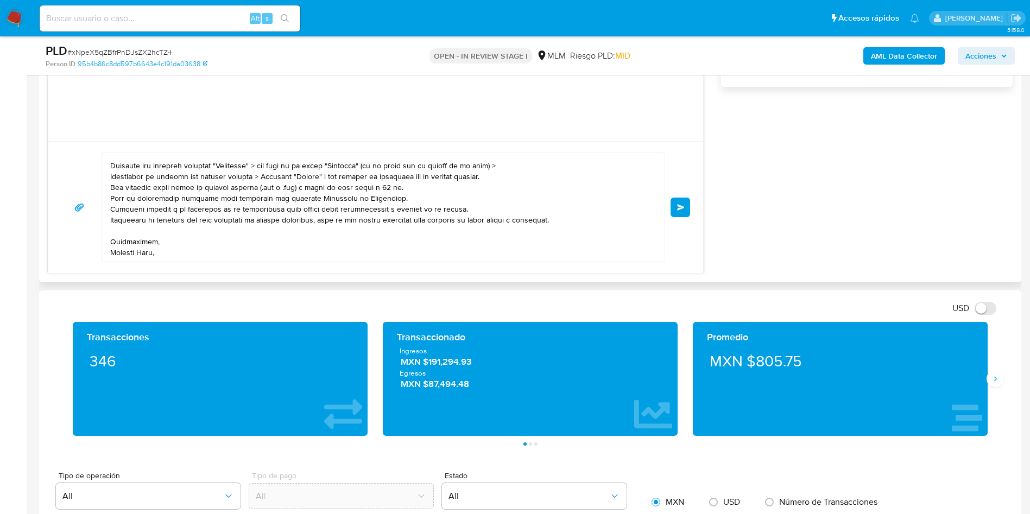
click at [683, 209] on span "Enviar" at bounding box center [681, 207] width 8 height 7
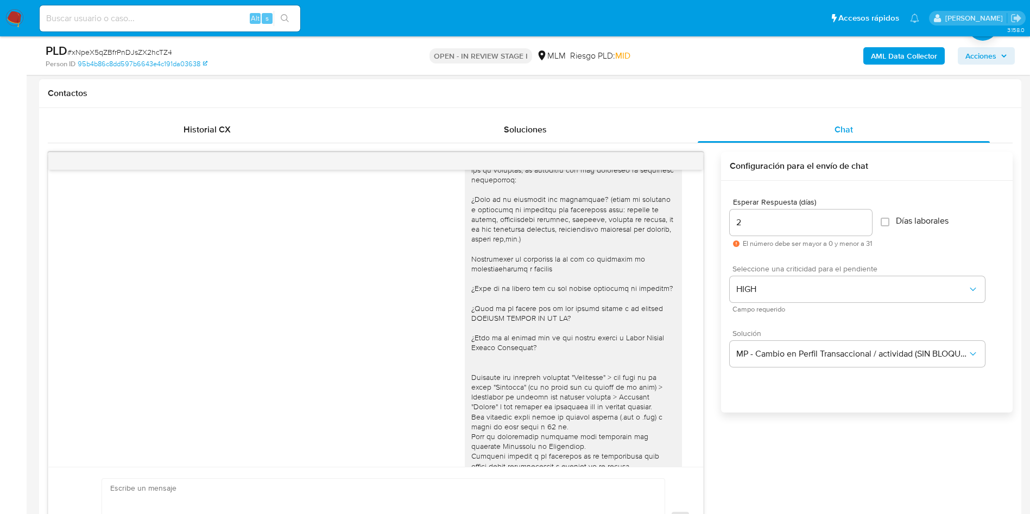
scroll to position [0, 0]
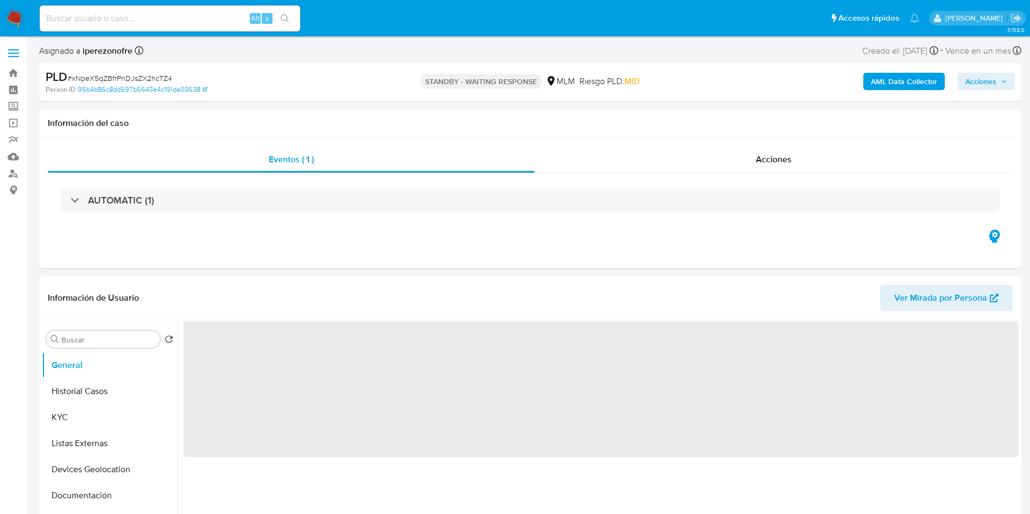
select select "10"
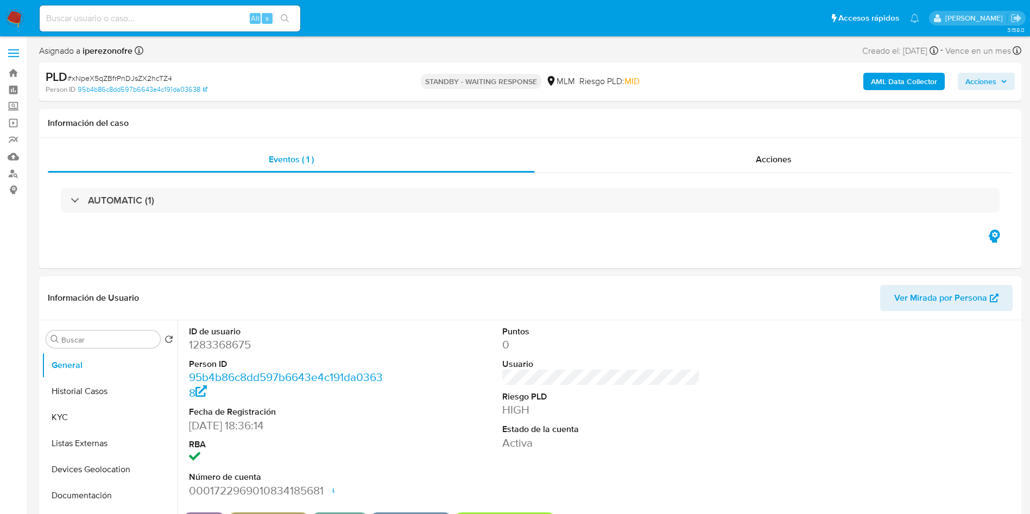
click at [198, 12] on input at bounding box center [170, 18] width 261 height 14
paste input "43249815"
type input "43249815"
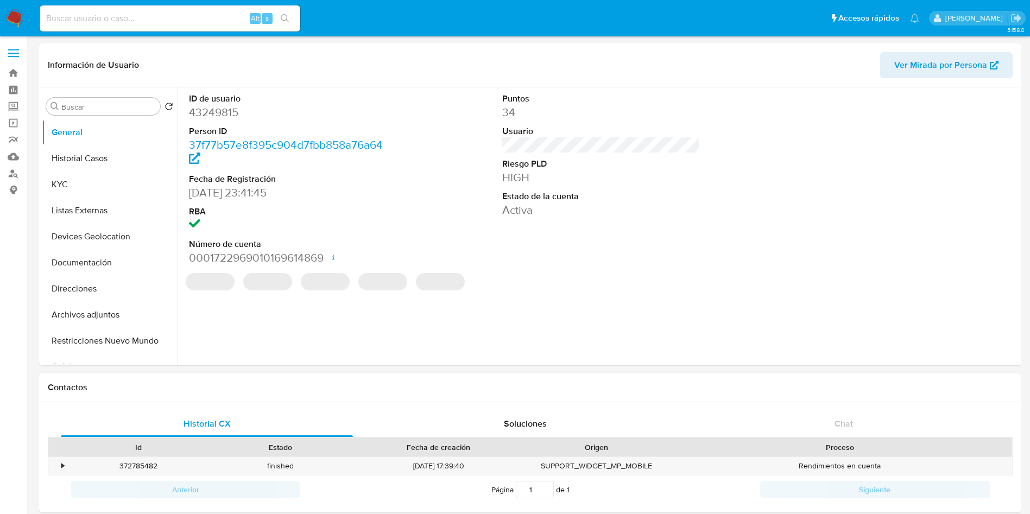
select select "10"
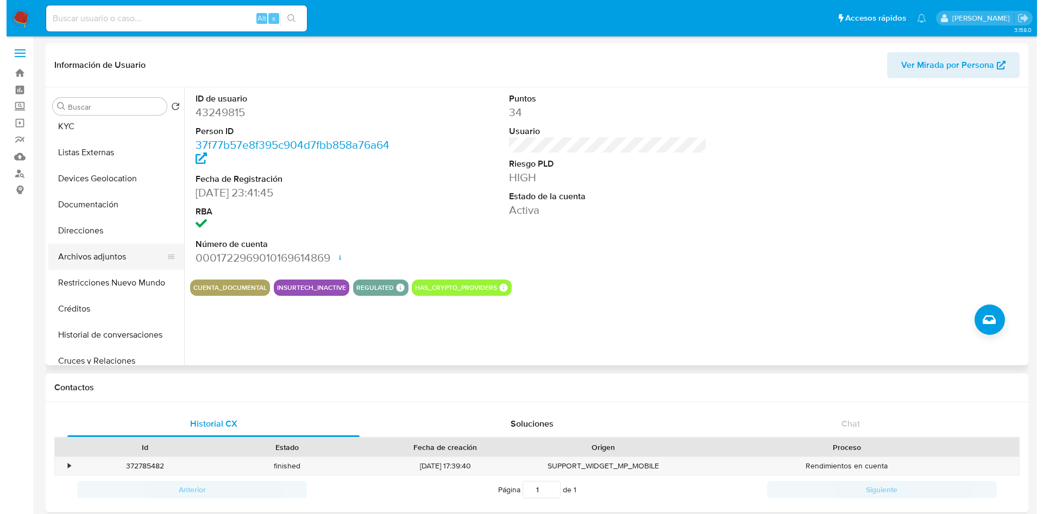
scroll to position [81, 0]
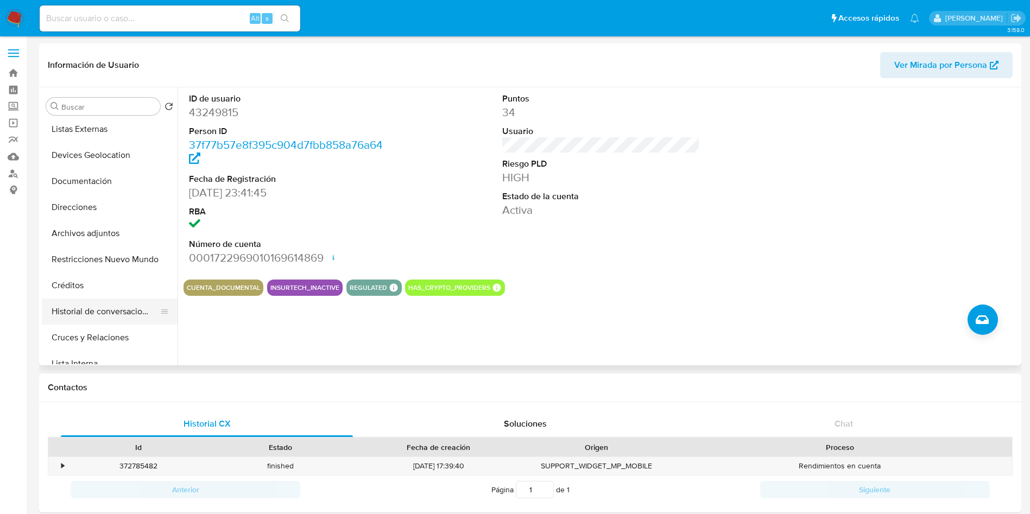
click at [90, 302] on button "Historial de conversaciones" at bounding box center [105, 312] width 127 height 26
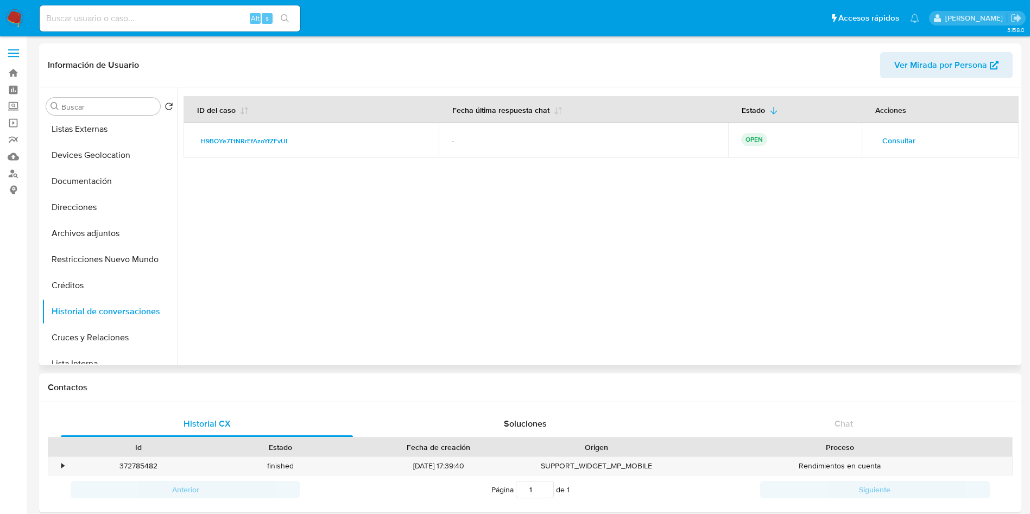
click at [899, 144] on span "Consultar" at bounding box center [898, 140] width 33 height 15
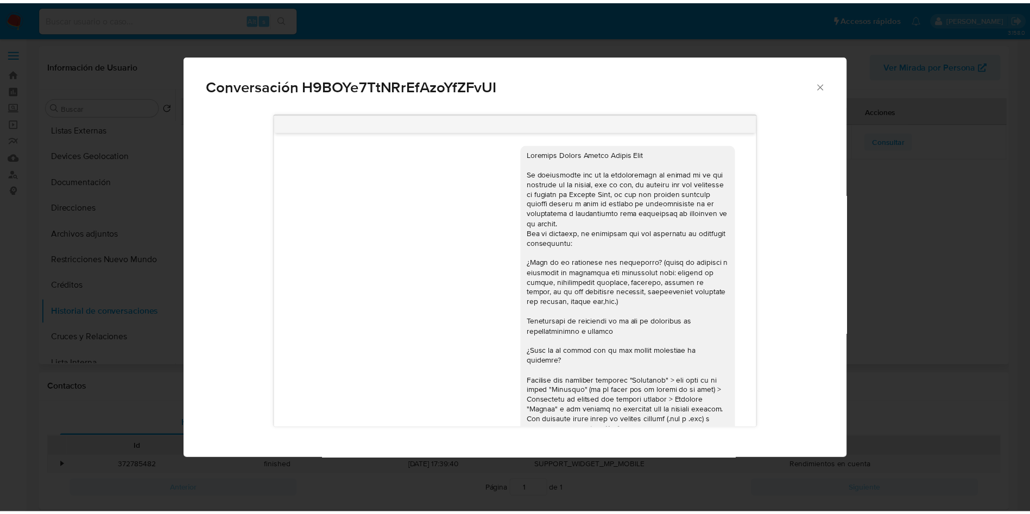
scroll to position [121, 0]
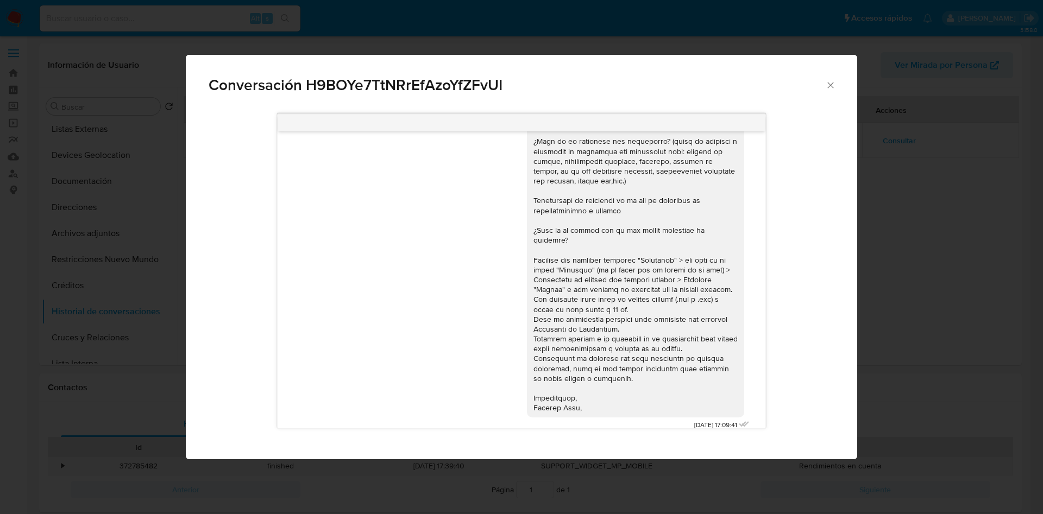
click at [827, 93] on div "Conversación H9BOYe7TtNRrEfAzoYfZFvUI" at bounding box center [521, 81] width 671 height 52
click at [827, 87] on icon "Cerrar" at bounding box center [830, 85] width 6 height 6
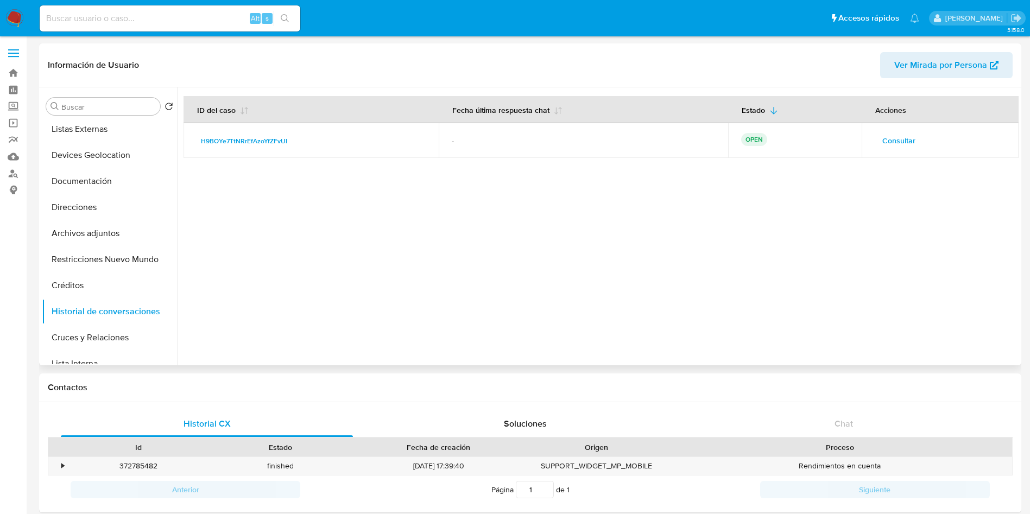
click at [592, 245] on div at bounding box center [598, 226] width 841 height 278
